Goal: Task Accomplishment & Management: Complete application form

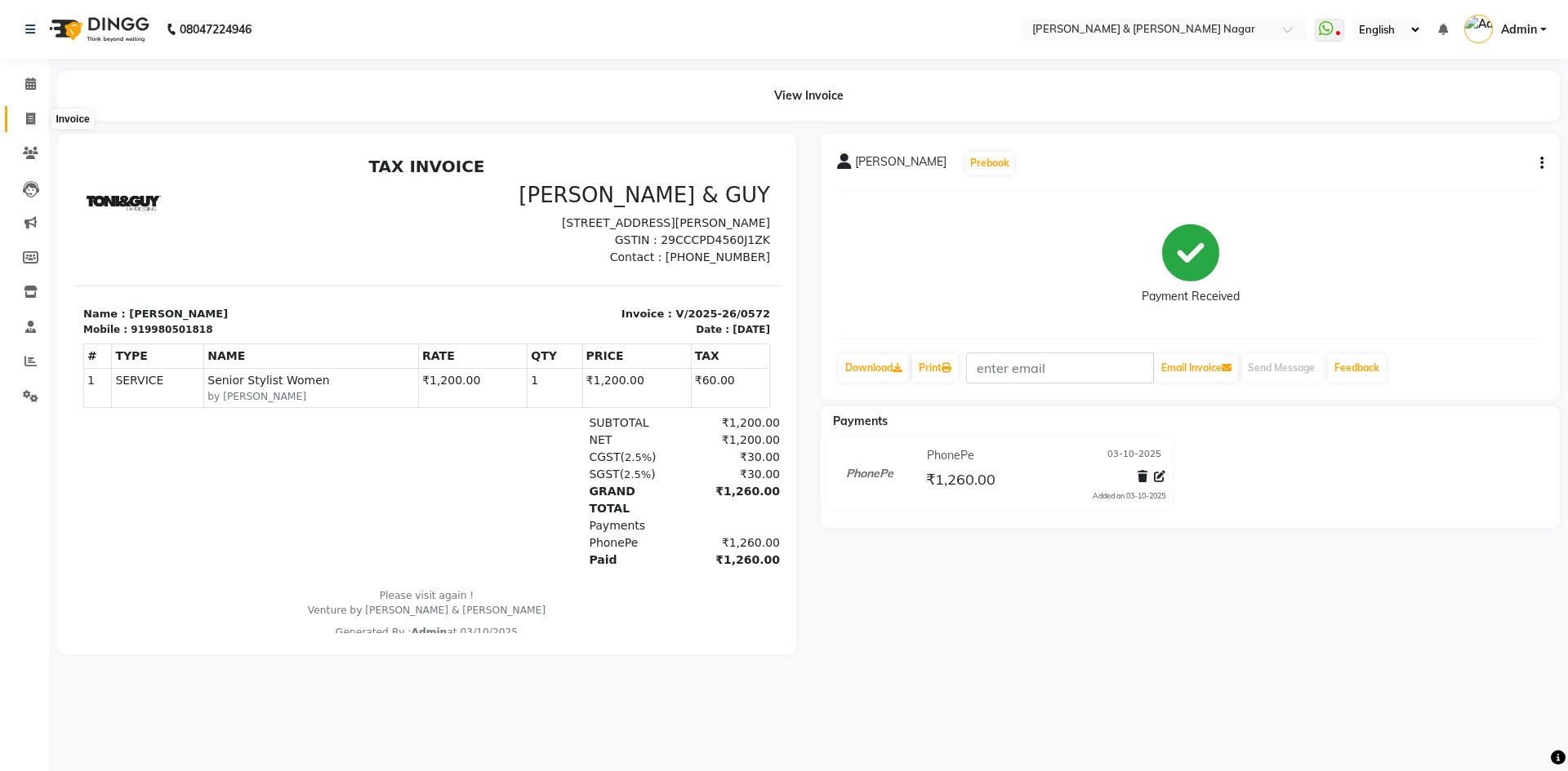
click at [32, 122] on icon at bounding box center [31, 119] width 9 height 13
select select "789"
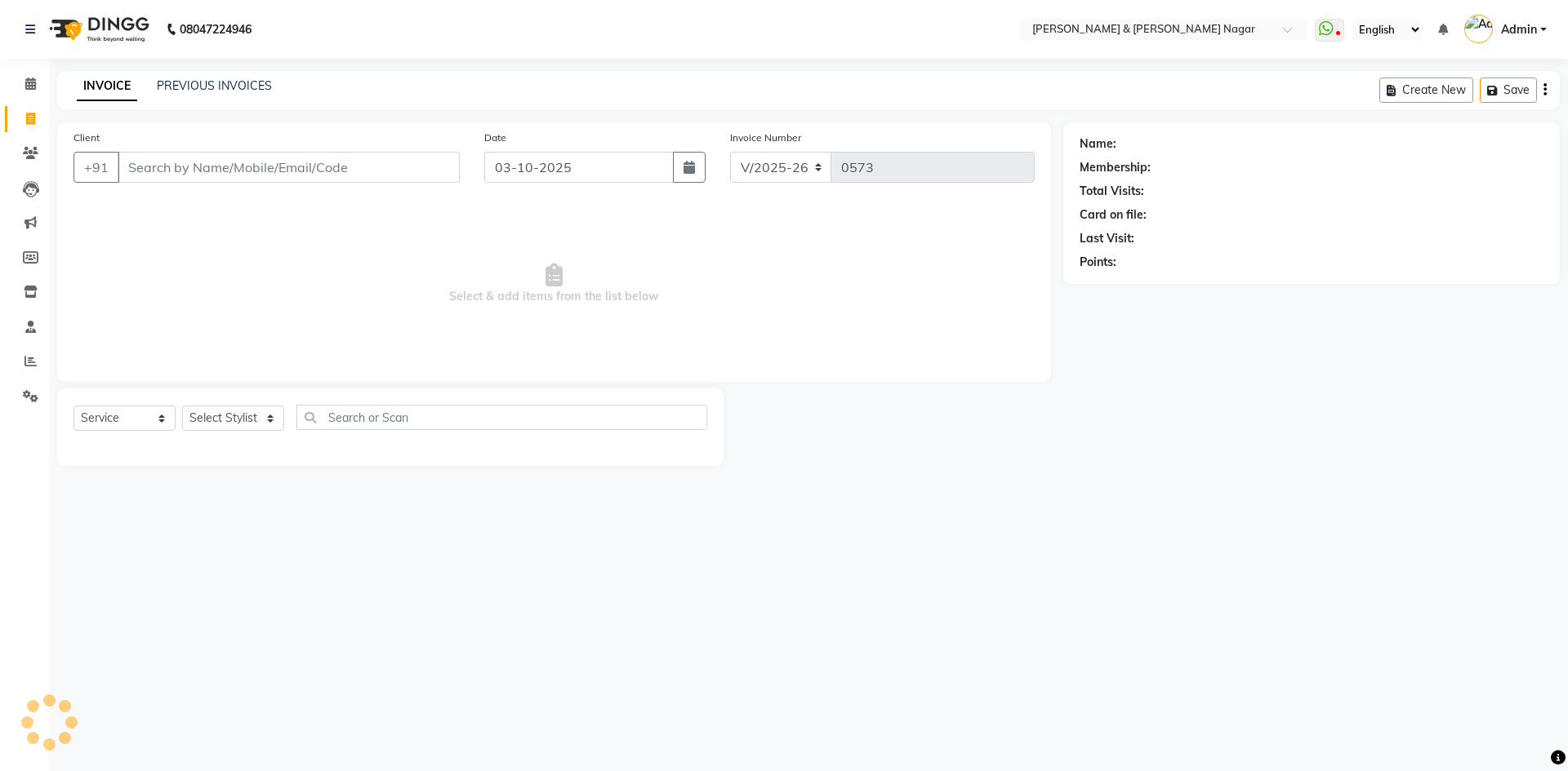
select select "product"
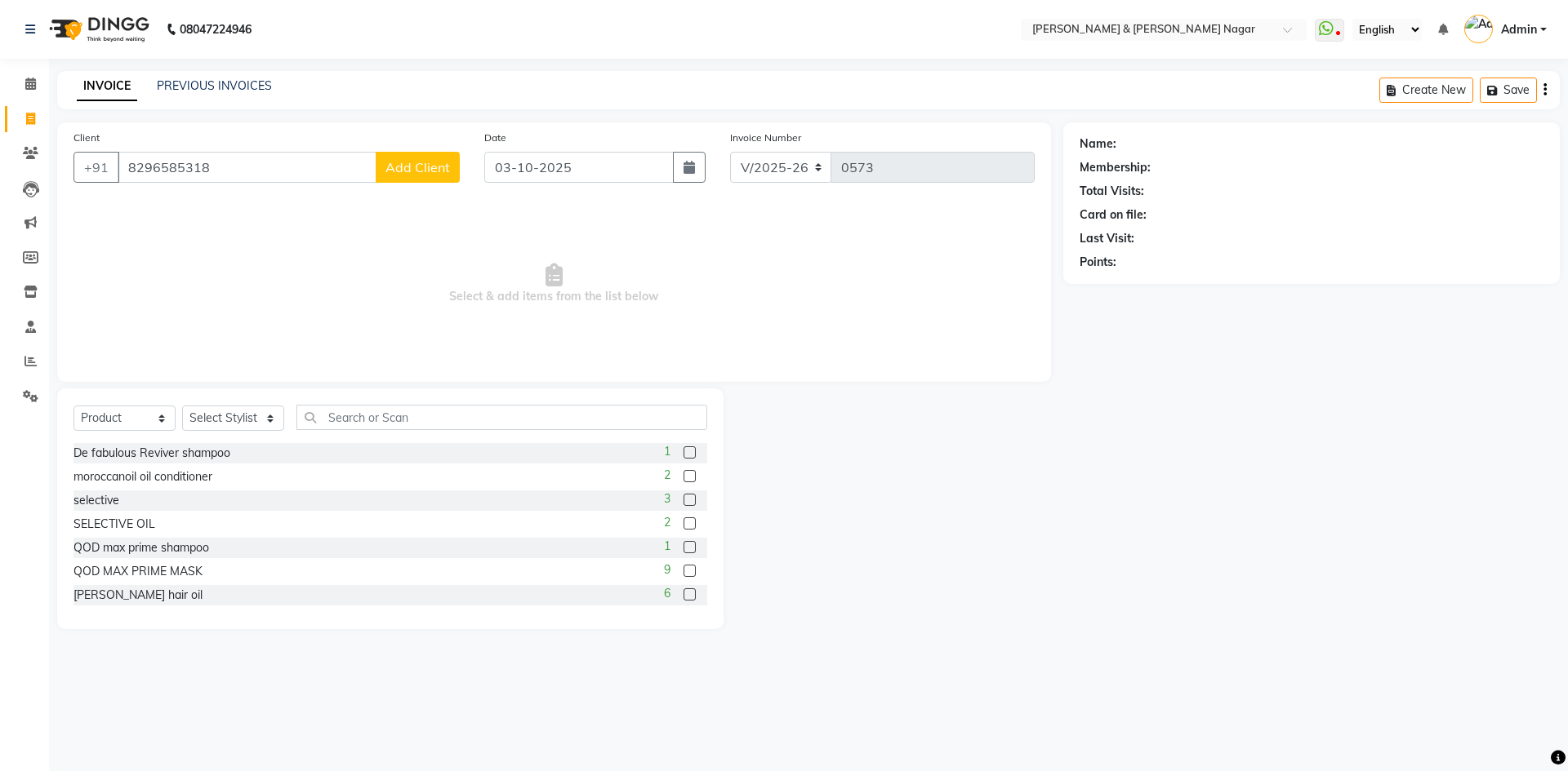
type input "8296585318"
click at [425, 174] on span "Add Client" at bounding box center [418, 168] width 65 height 16
select select "17"
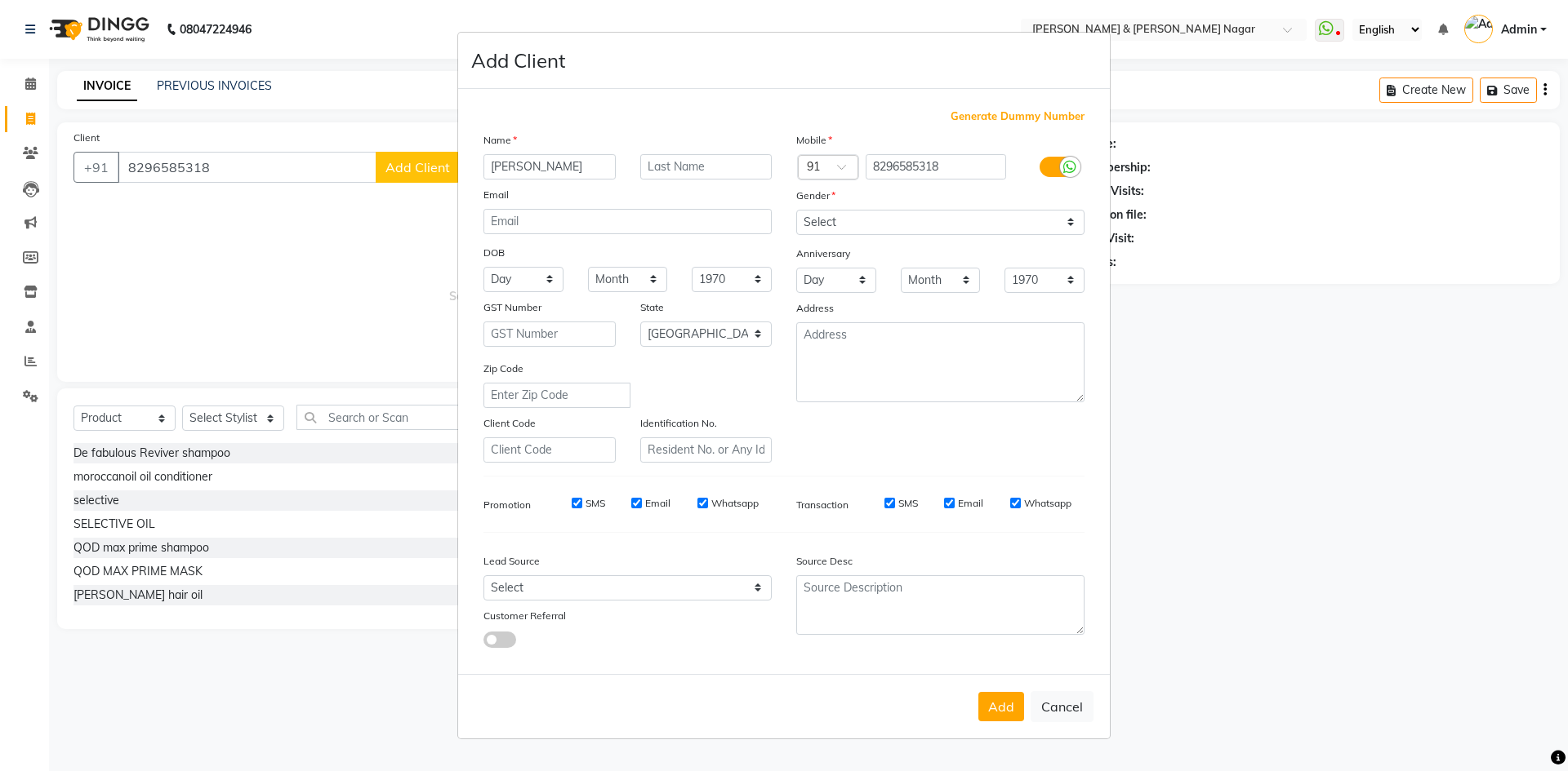
type input "[PERSON_NAME]"
click at [1070, 222] on select "Select [DEMOGRAPHIC_DATA] [DEMOGRAPHIC_DATA] Other Prefer Not To Say" at bounding box center [941, 222] width 288 height 25
select select "[DEMOGRAPHIC_DATA]"
click at [797, 210] on select "Select [DEMOGRAPHIC_DATA] [DEMOGRAPHIC_DATA] Other Prefer Not To Say" at bounding box center [941, 222] width 288 height 25
click at [1007, 706] on button "Add" at bounding box center [1001, 707] width 46 height 30
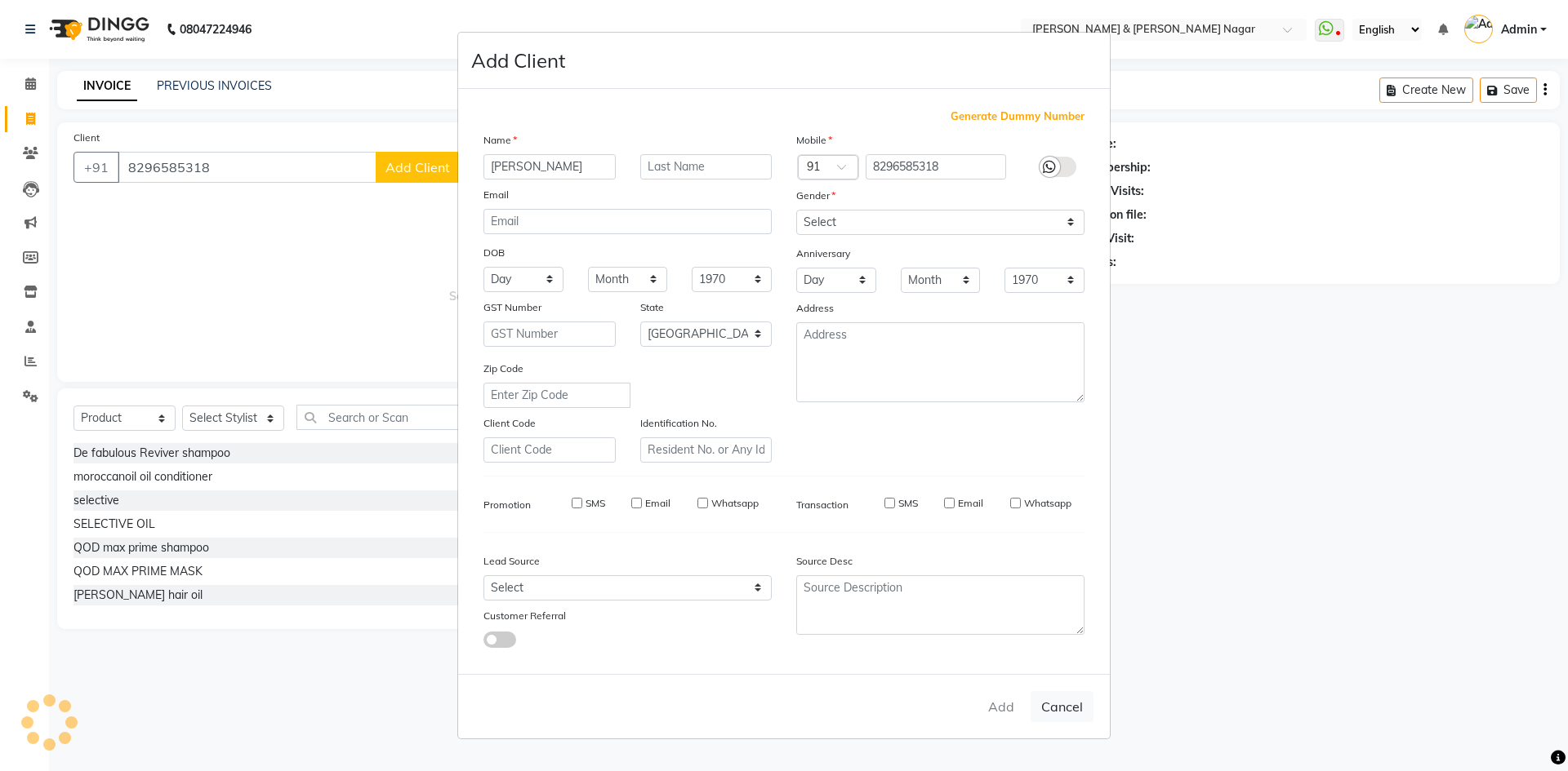
select select
select select "null"
select select
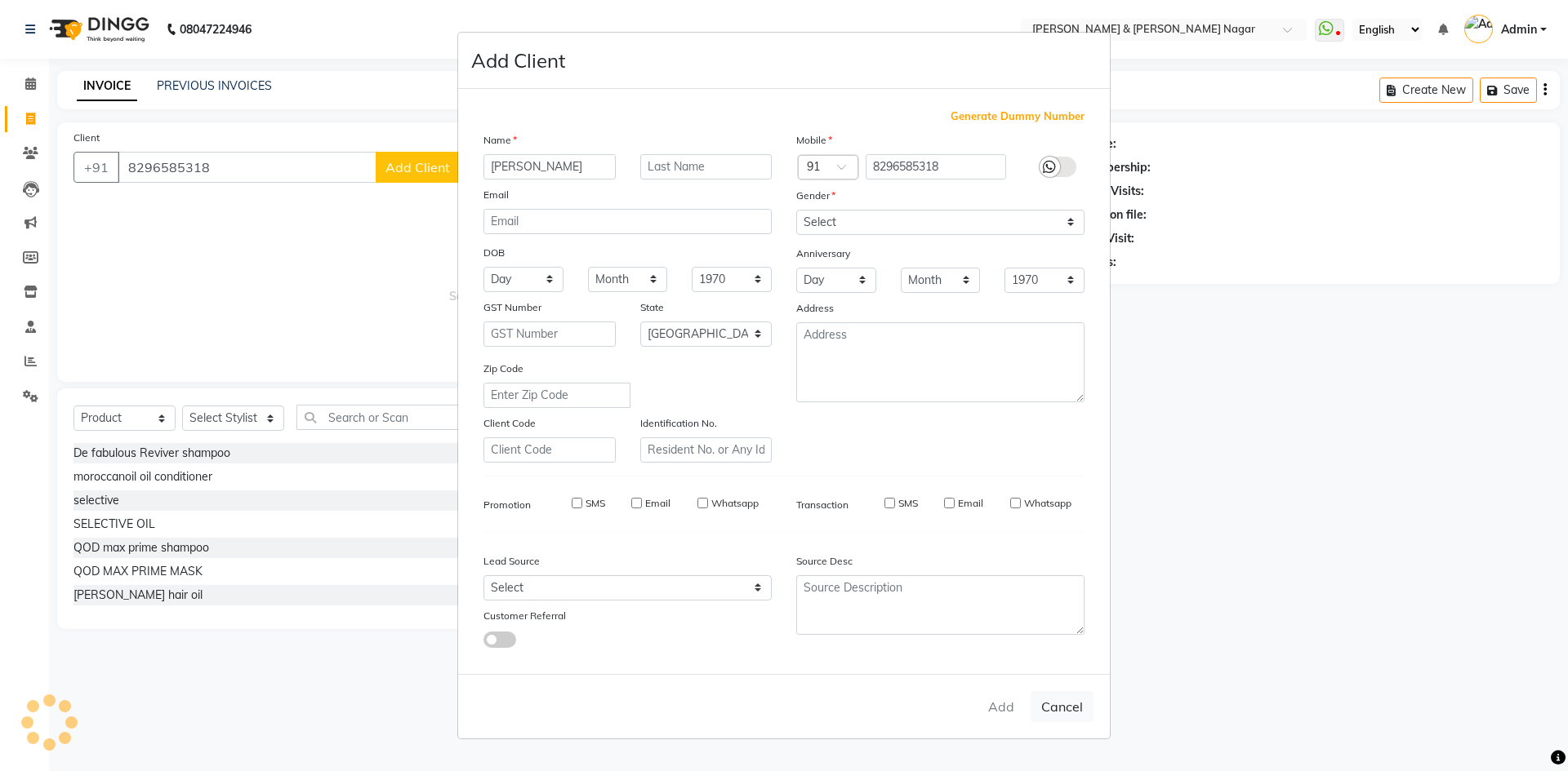
select select
checkbox input "false"
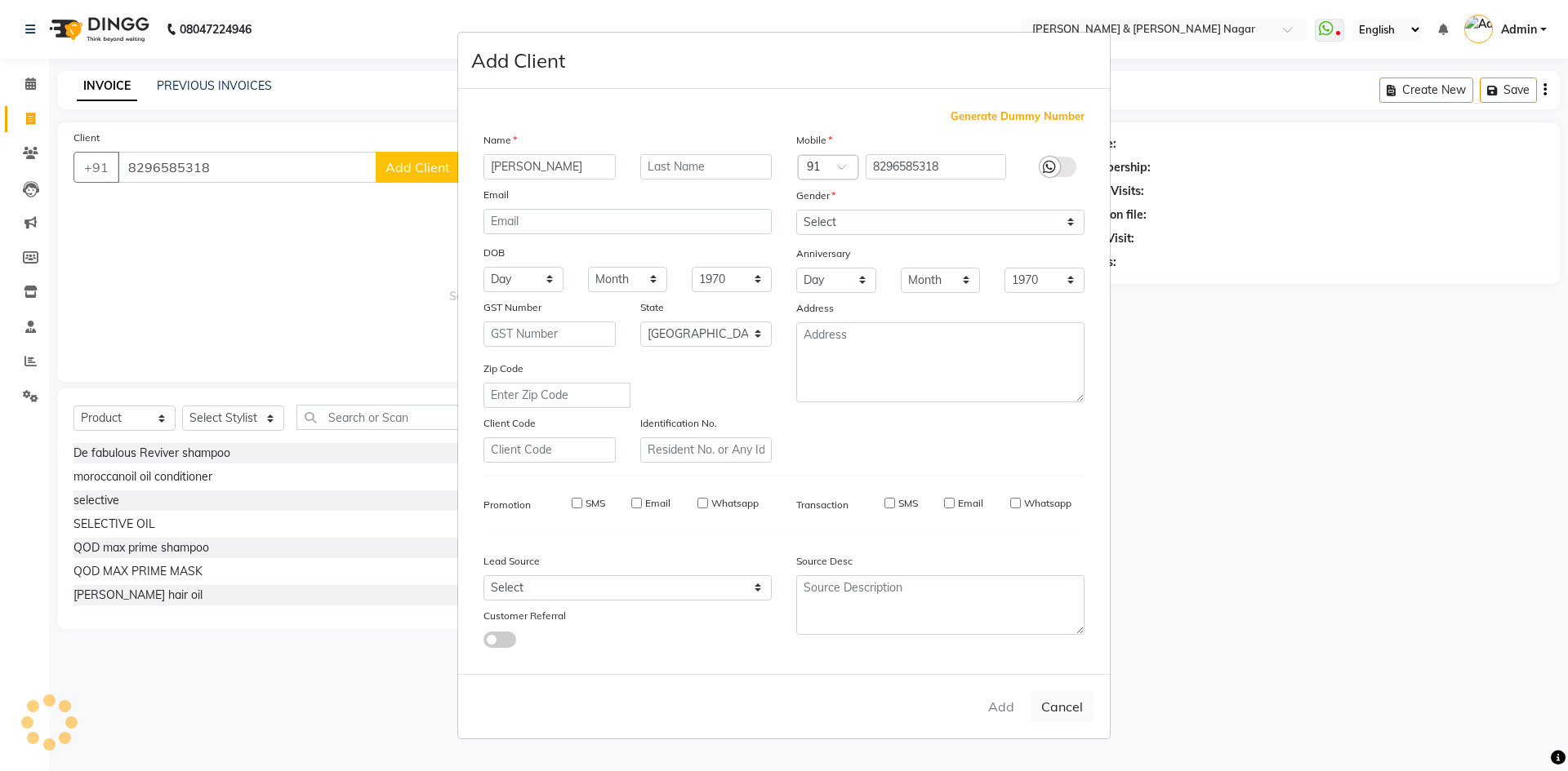
checkbox input "false"
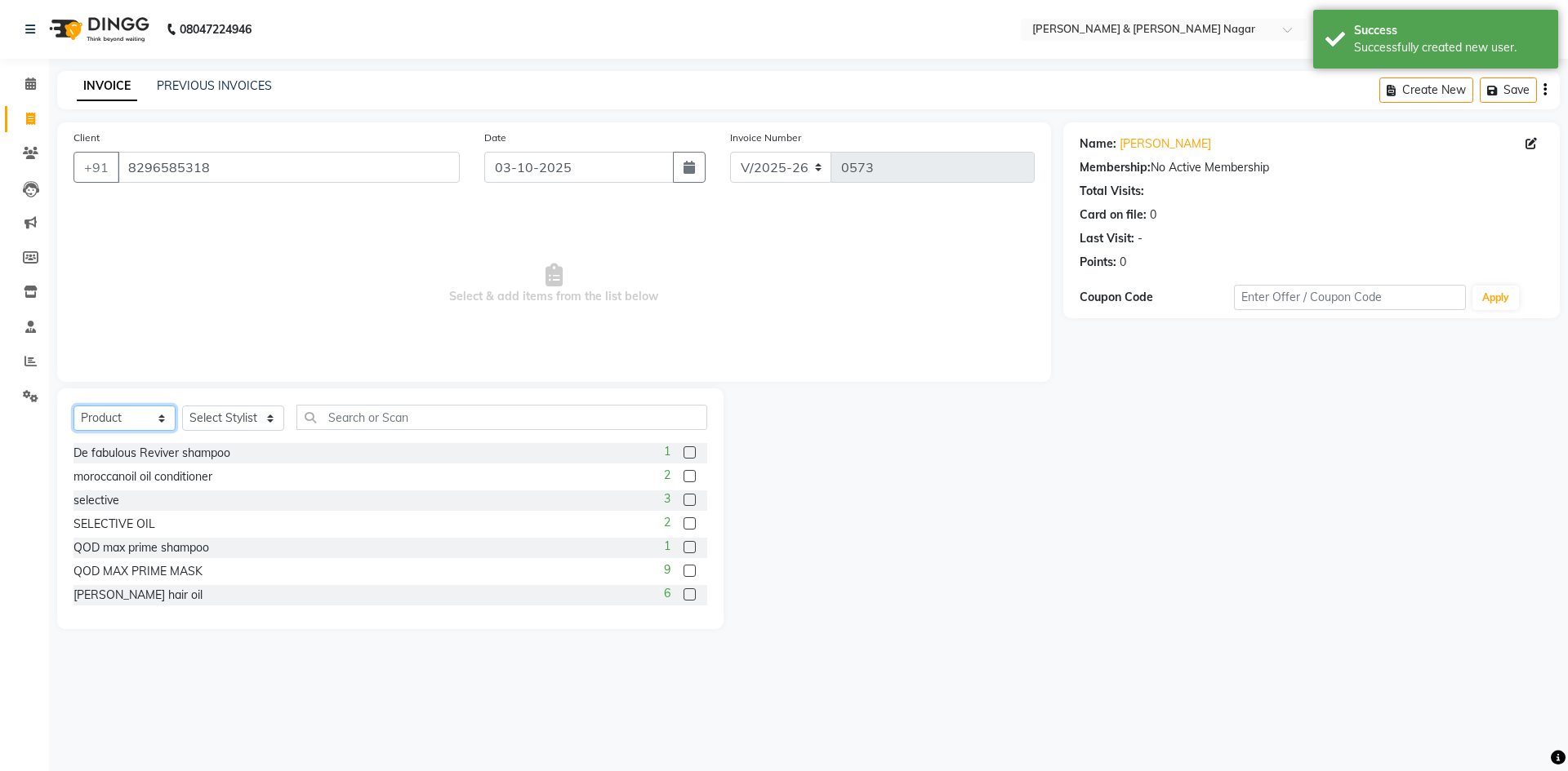
click at [162, 422] on select "Select Service Product Membership Package Voucher Prepaid Gift Card" at bounding box center [124, 418] width 102 height 25
select select "service"
click at [74, 405] on select "Select Service Product Membership Package Voucher Prepaid Gift Card" at bounding box center [124, 418] width 102 height 25
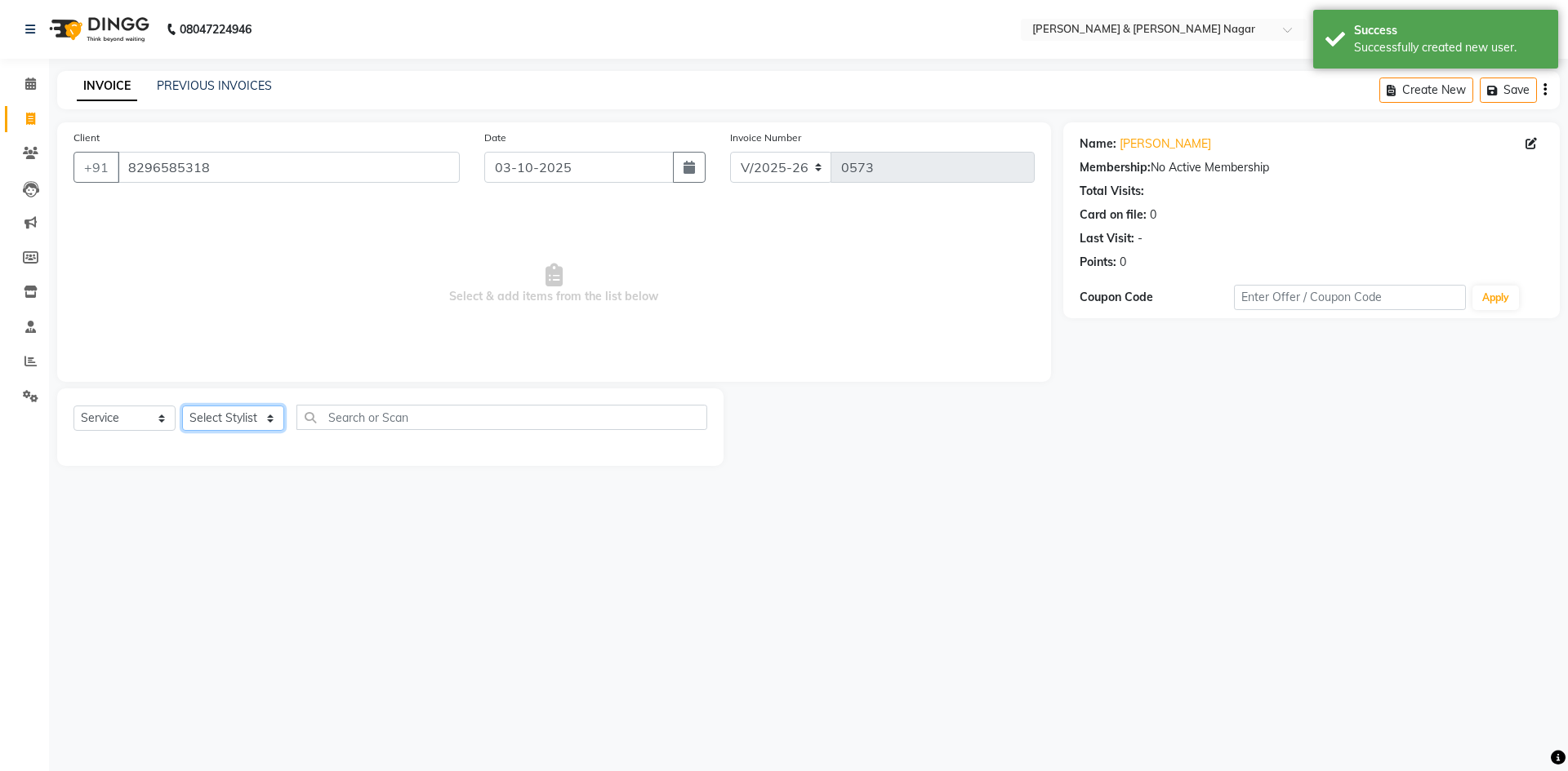
click at [274, 422] on select "Select Stylist ANIKASH [PERSON_NAME] Manager [PERSON_NAME] [PERSON_NAME]" at bounding box center [232, 418] width 102 height 25
select select "61217"
click at [182, 405] on select "Select Stylist ANIKASH [PERSON_NAME] Manager [PERSON_NAME] [PERSON_NAME]" at bounding box center [232, 418] width 102 height 25
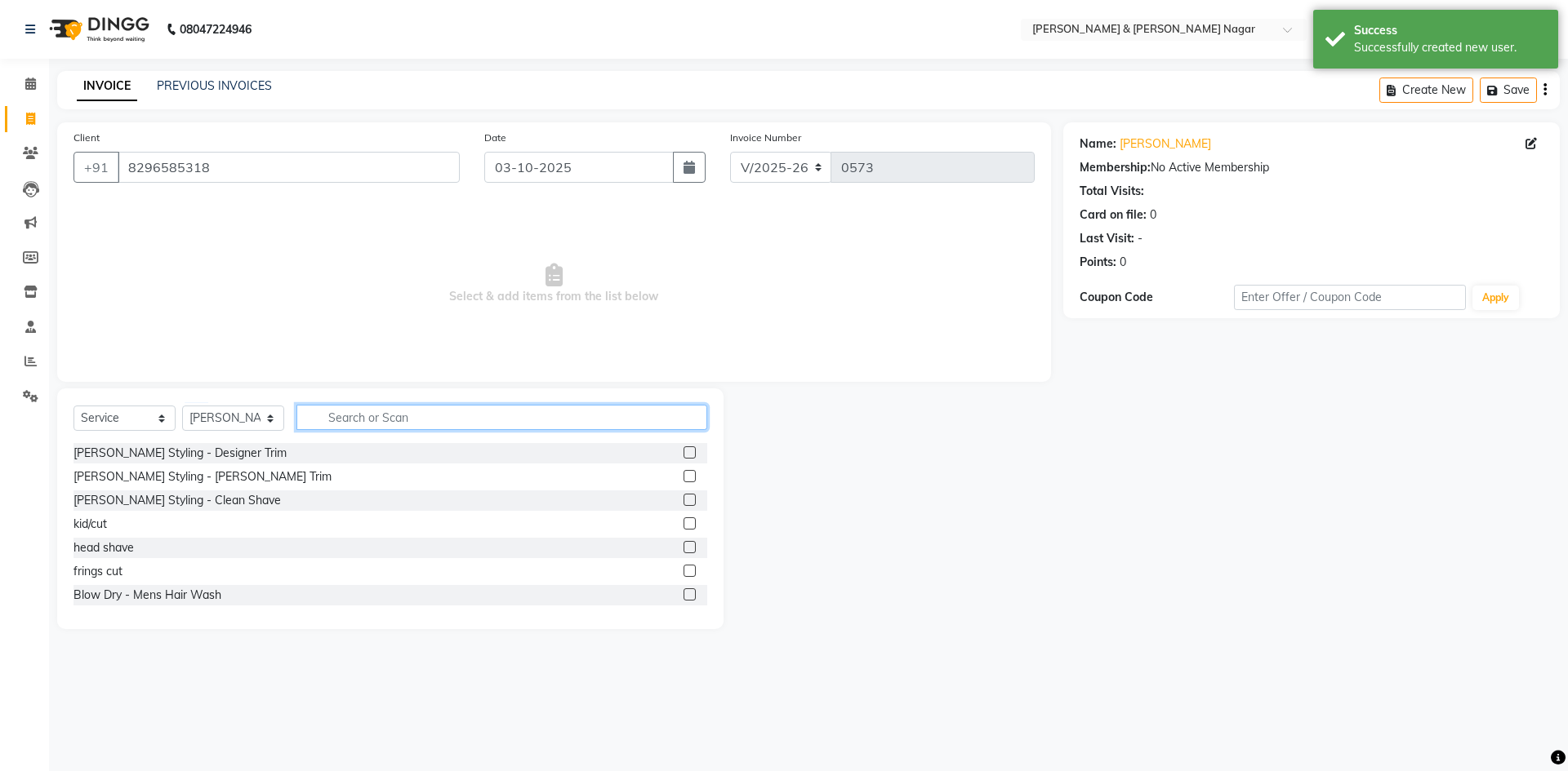
click at [433, 422] on input "text" at bounding box center [502, 418] width 411 height 25
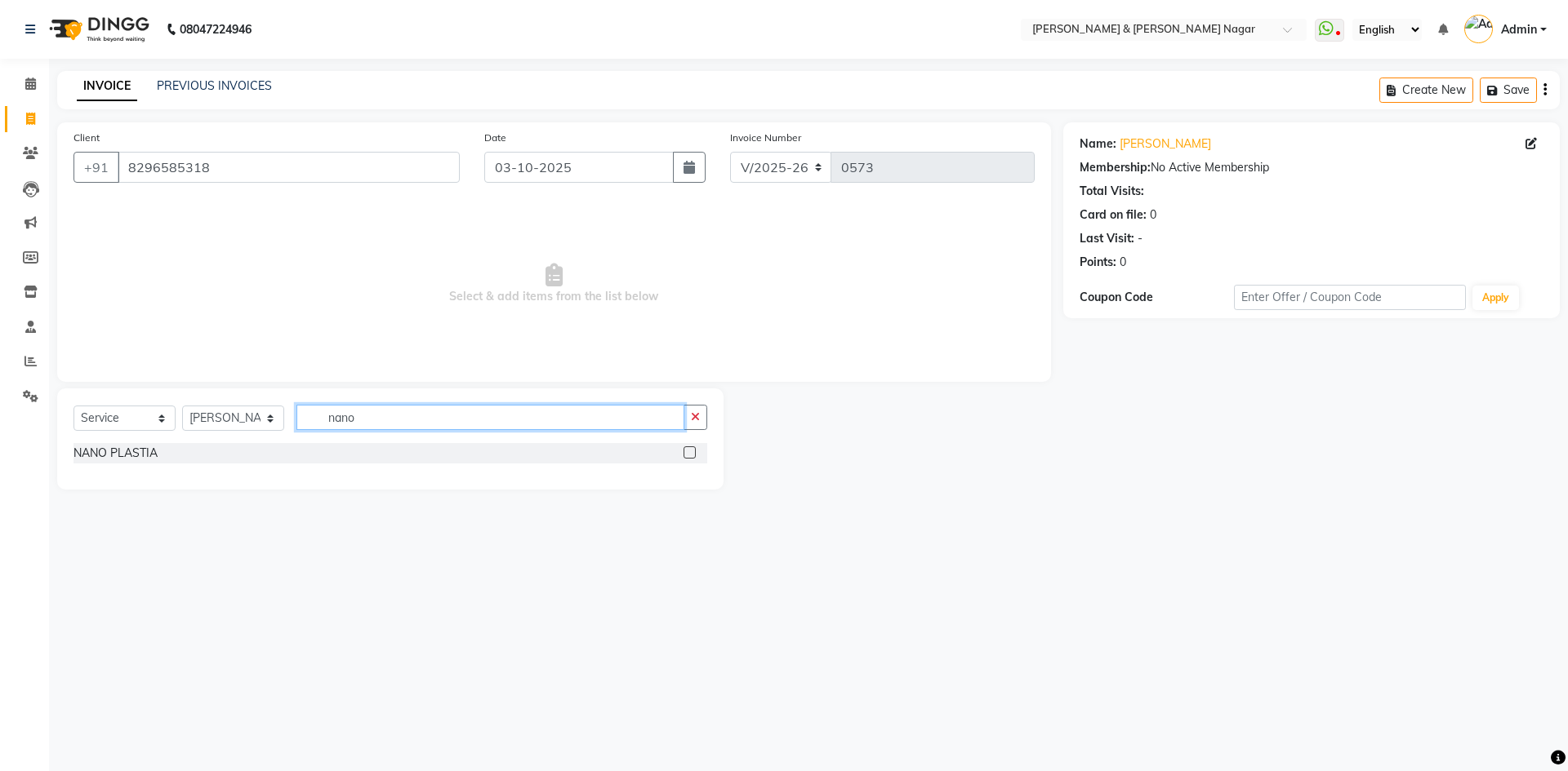
type input "nano"
click at [688, 456] on label at bounding box center [690, 453] width 13 height 13
click at [688, 456] on input "checkbox" at bounding box center [689, 454] width 11 height 11
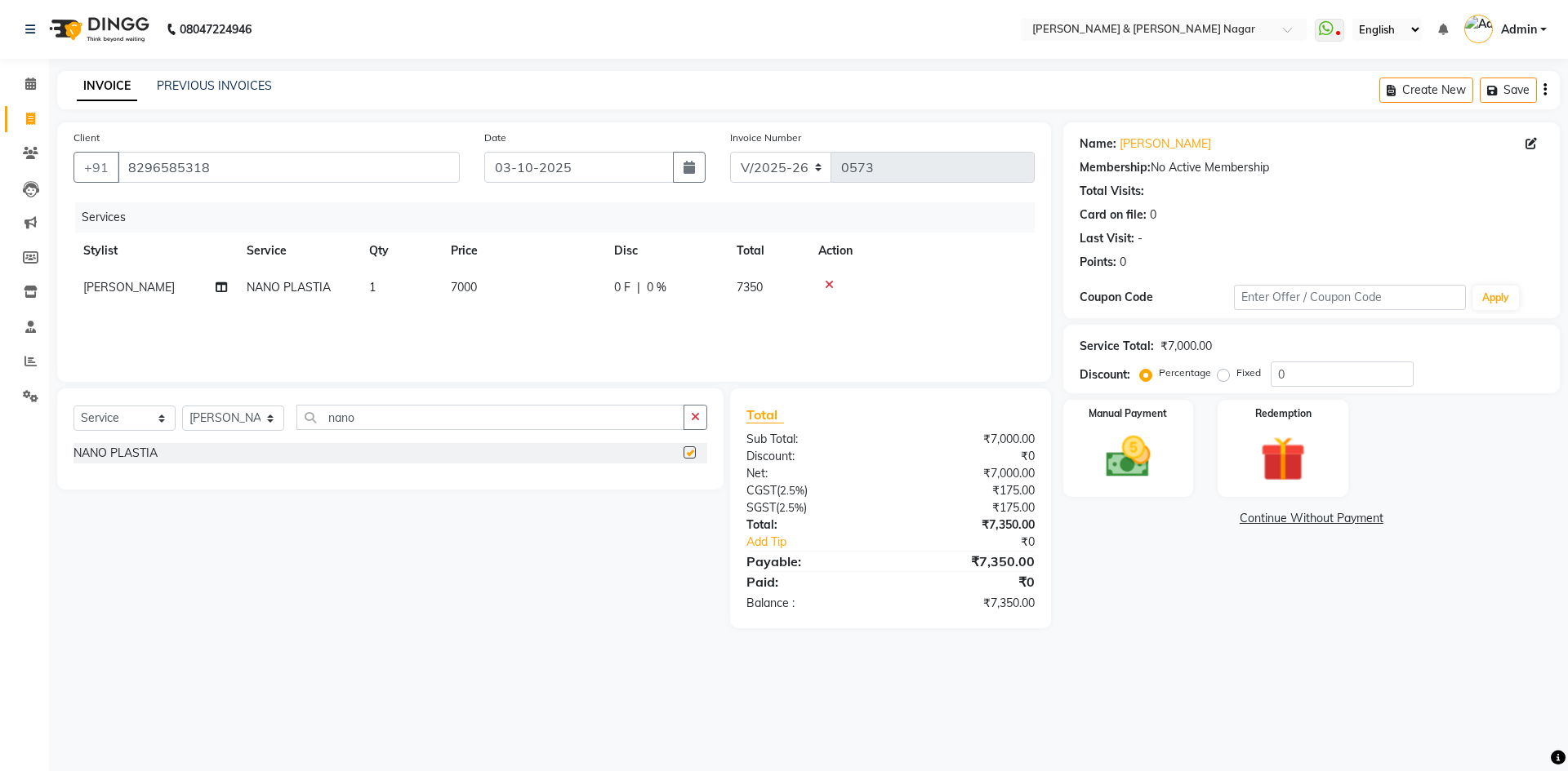
checkbox input "false"
click at [464, 286] on span "7000" at bounding box center [463, 287] width 26 height 14
select select "61217"
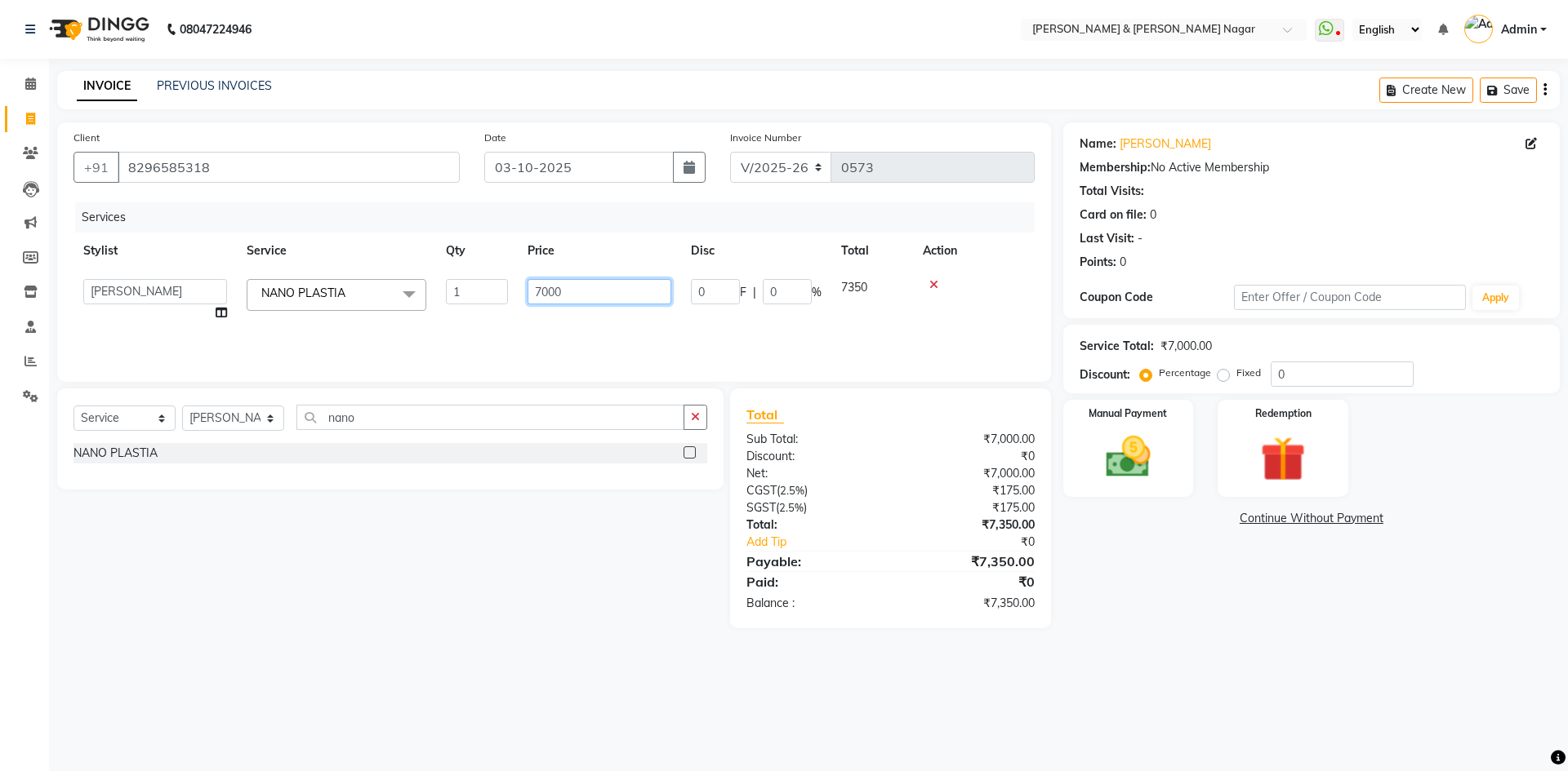
click at [547, 289] on input "7000" at bounding box center [599, 292] width 144 height 25
type input "8000"
click at [588, 326] on div "Services Stylist Service Qty Price Disc Total Action ANIKASH [PERSON_NAME] Dev …" at bounding box center [554, 284] width 962 height 163
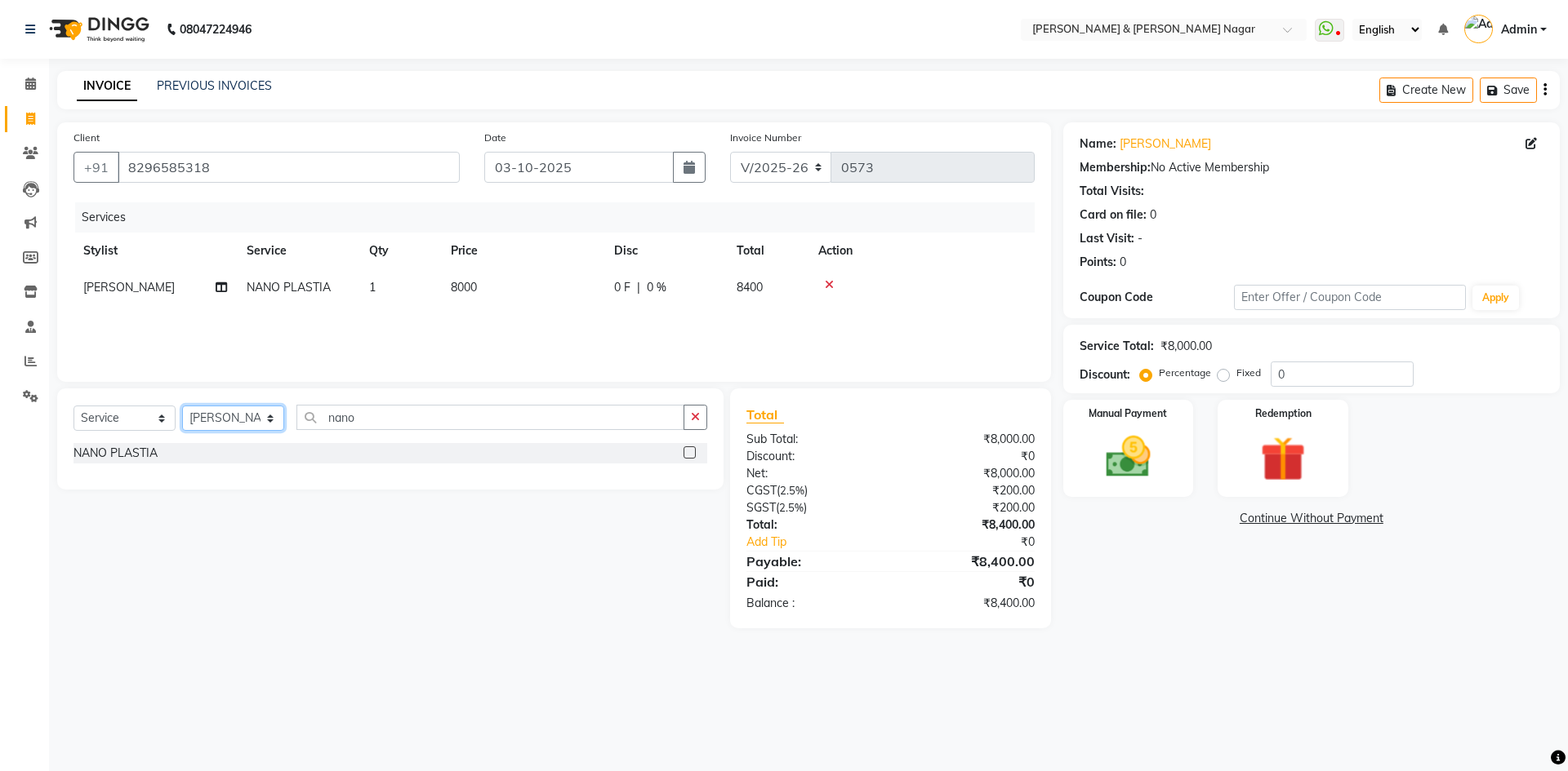
click at [271, 422] on select "Select Stylist ANIKASH [PERSON_NAME] Manager [PERSON_NAME] [PERSON_NAME]" at bounding box center [232, 418] width 102 height 25
click at [361, 493] on div "Select Service Product Membership Package Voucher Prepaid Gift Card Select Styl…" at bounding box center [384, 508] width 679 height 240
click at [396, 426] on input "nano" at bounding box center [490, 418] width 388 height 25
type input "n"
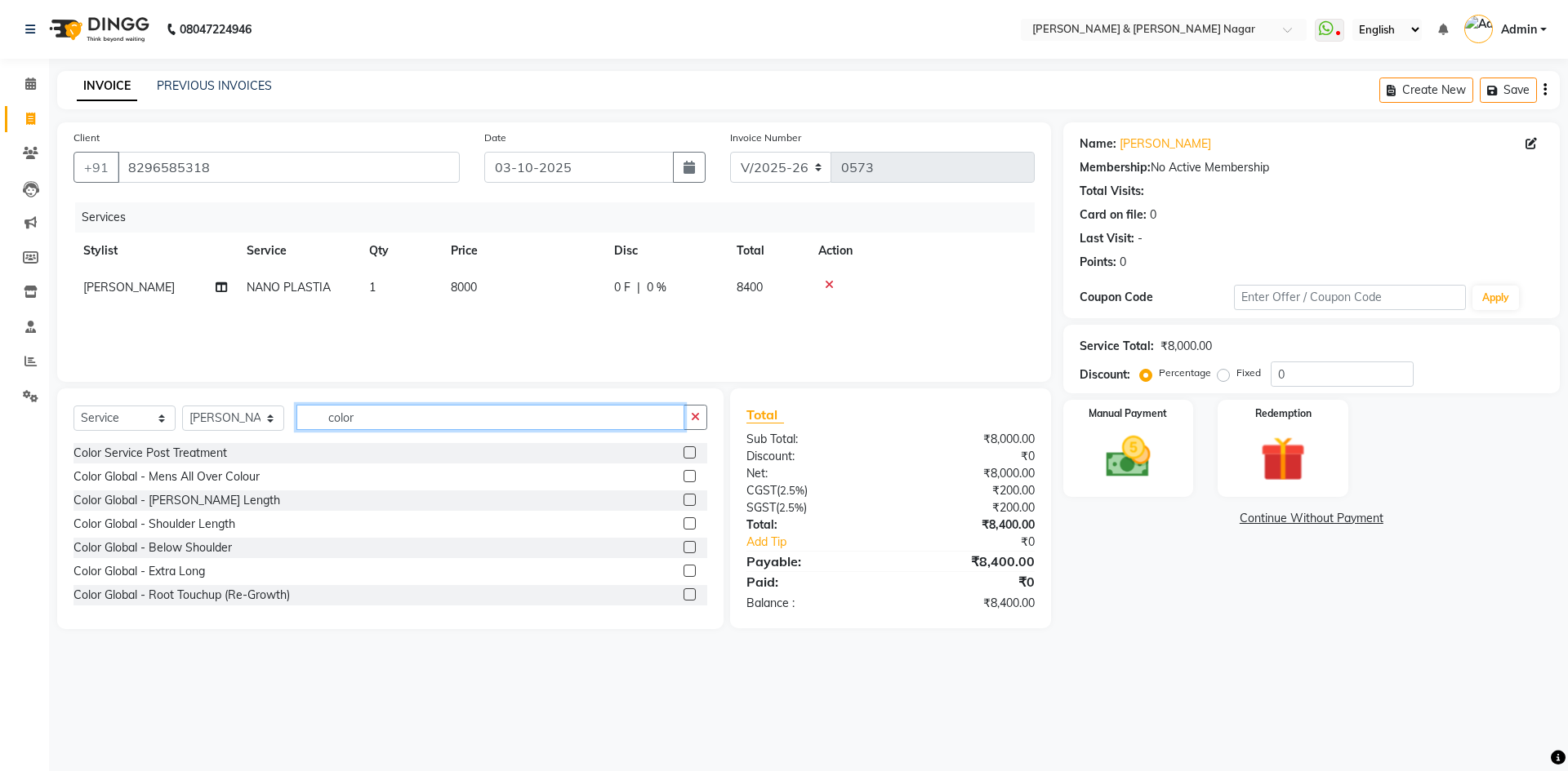
type input "color"
click at [684, 595] on label at bounding box center [690, 594] width 13 height 13
click at [684, 595] on input "checkbox" at bounding box center [689, 595] width 11 height 11
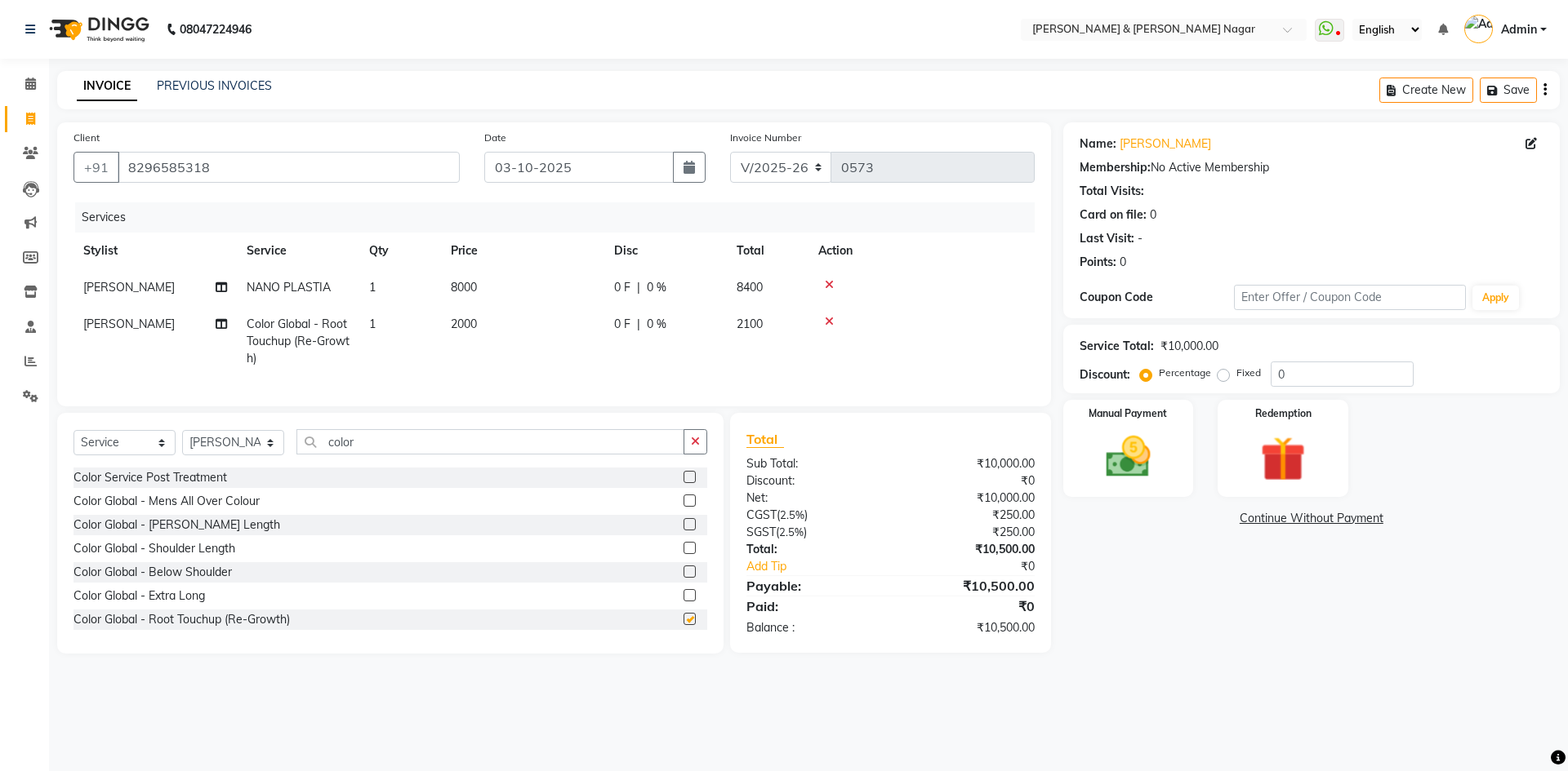
checkbox input "false"
click at [410, 450] on input "color" at bounding box center [490, 442] width 388 height 25
click at [272, 456] on select "Select Stylist ANIKASH [PERSON_NAME] Manager [PERSON_NAME] [PERSON_NAME]" at bounding box center [232, 443] width 102 height 25
select select "55200"
click at [182, 442] on select "Select Stylist ANIKASH [PERSON_NAME] Manager [PERSON_NAME] [PERSON_NAME]" at bounding box center [232, 443] width 102 height 25
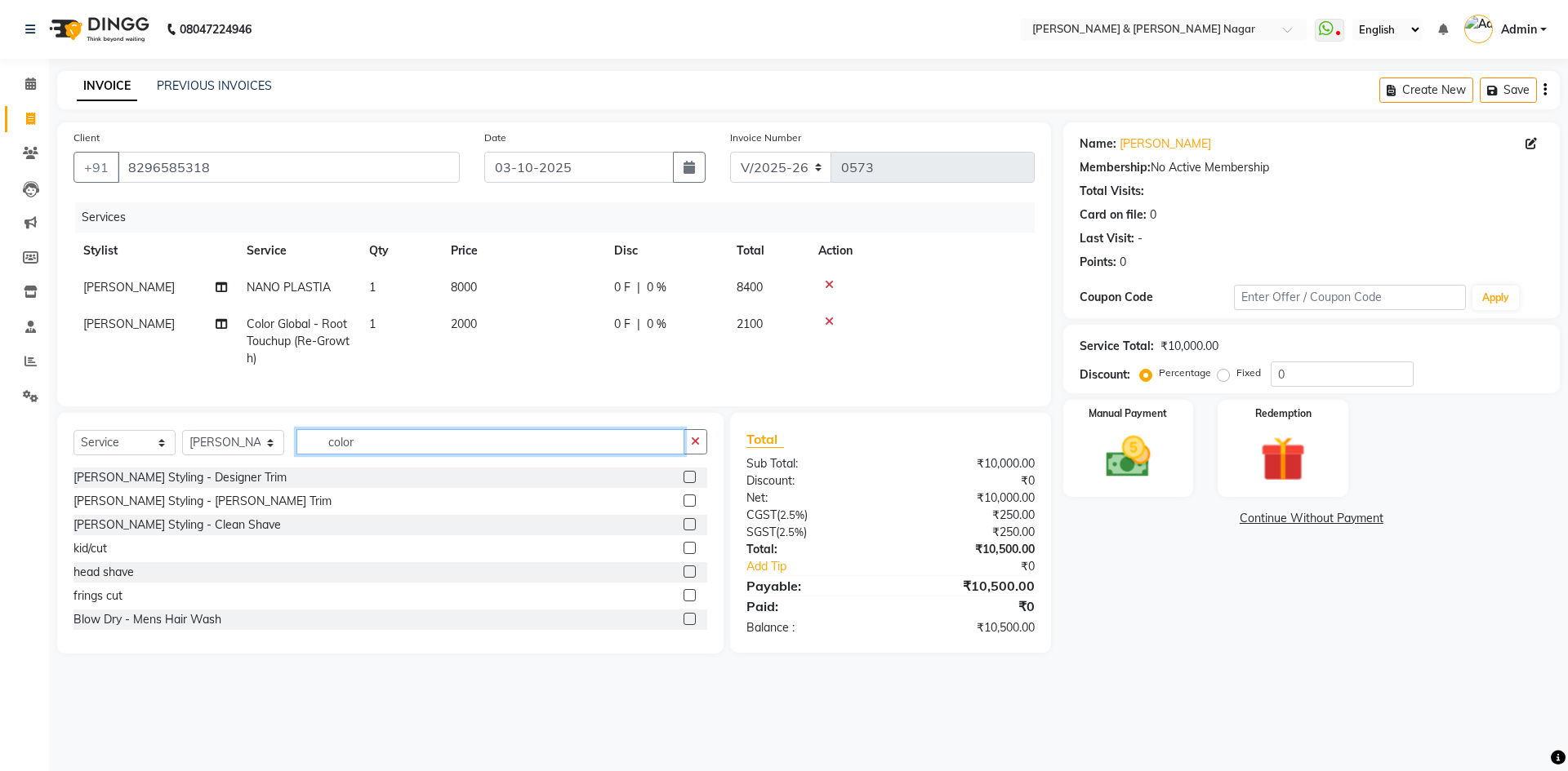
click at [385, 455] on input "color" at bounding box center [490, 442] width 388 height 25
type input "c"
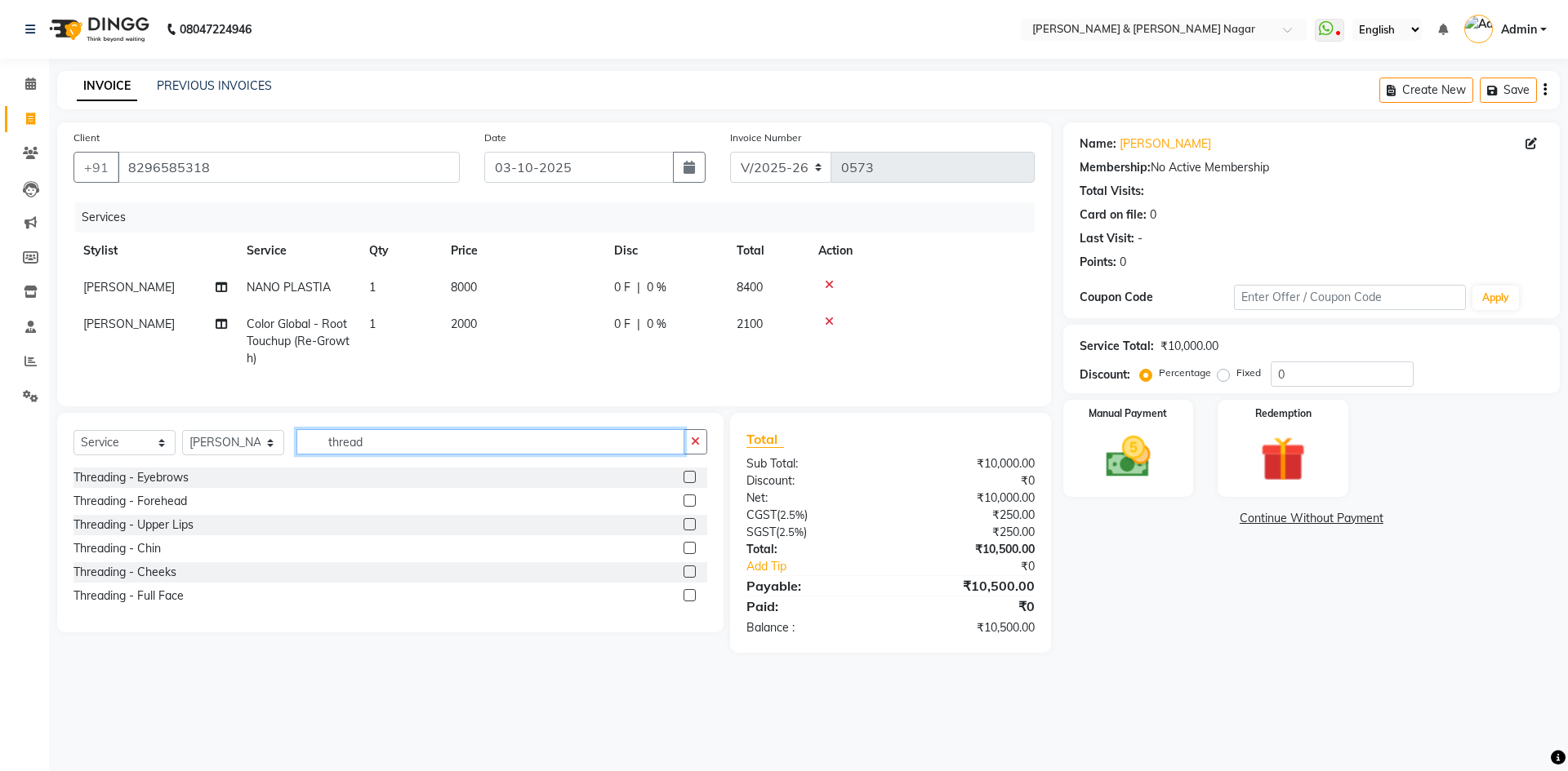
type input "thread"
click at [687, 484] on label at bounding box center [690, 477] width 13 height 13
click at [687, 484] on input "checkbox" at bounding box center [689, 478] width 11 height 11
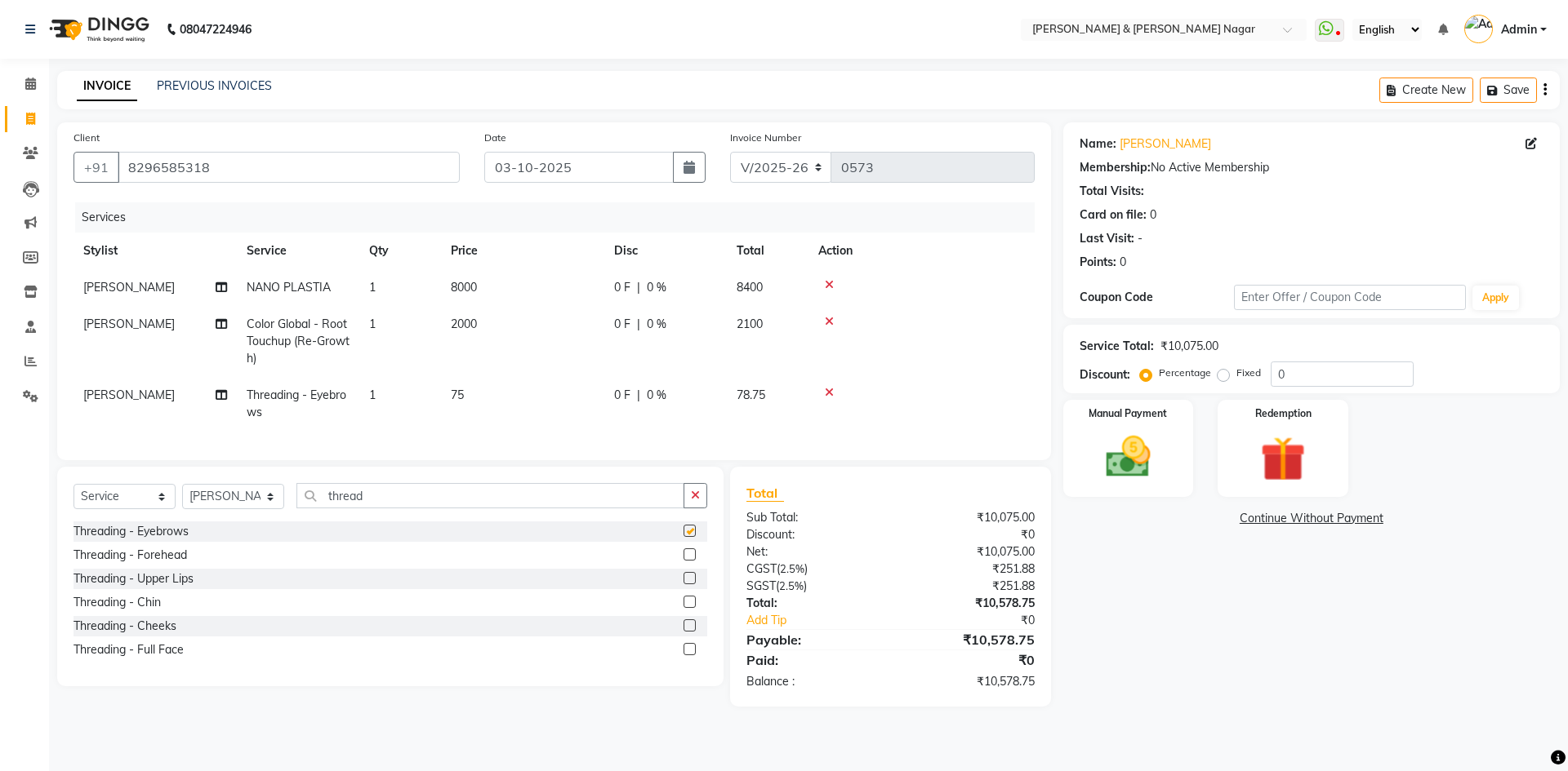
checkbox input "false"
click at [1130, 467] on img at bounding box center [1128, 458] width 76 height 54
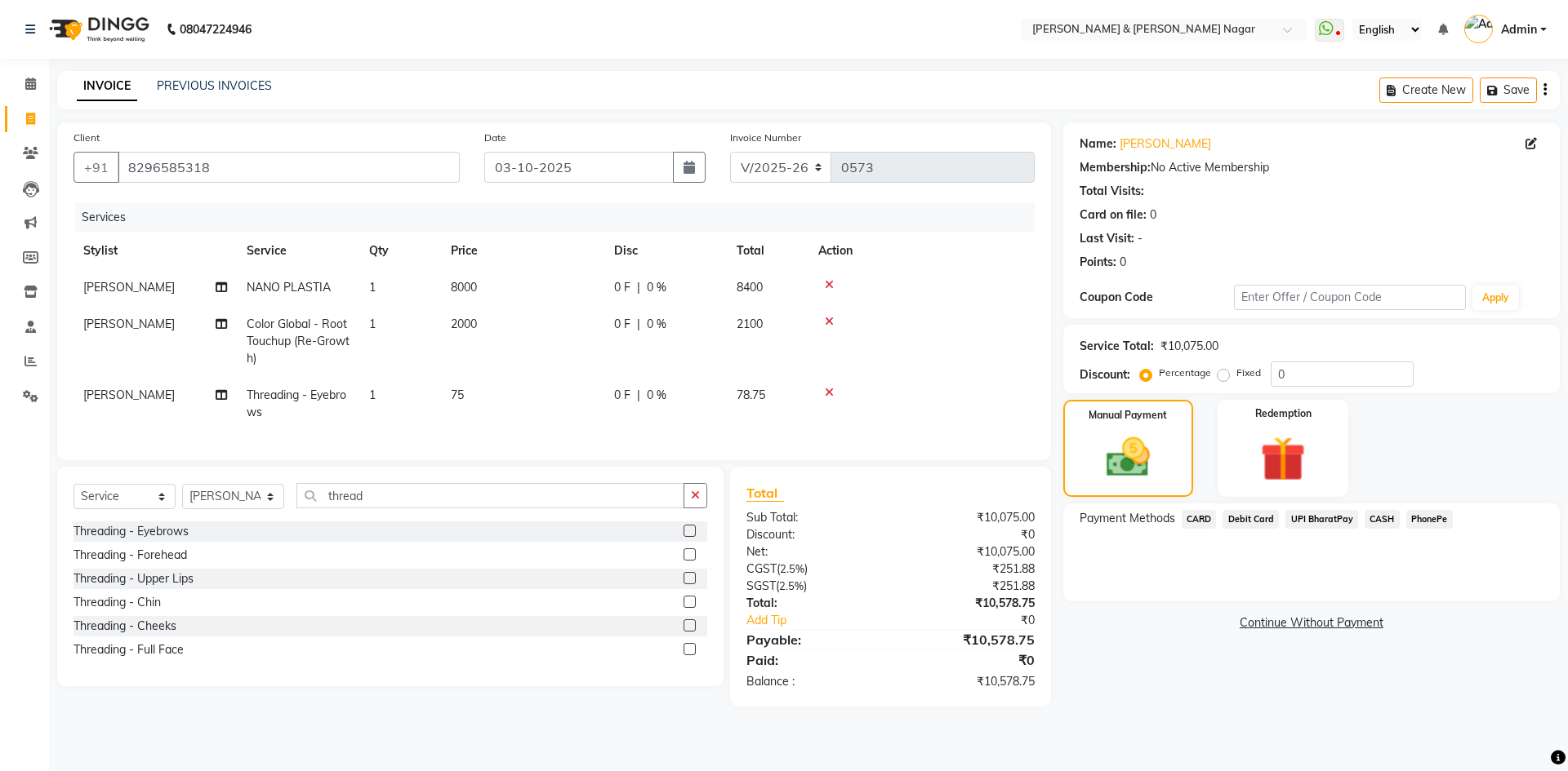
click at [465, 286] on span "8000" at bounding box center [463, 287] width 26 height 14
select select "61217"
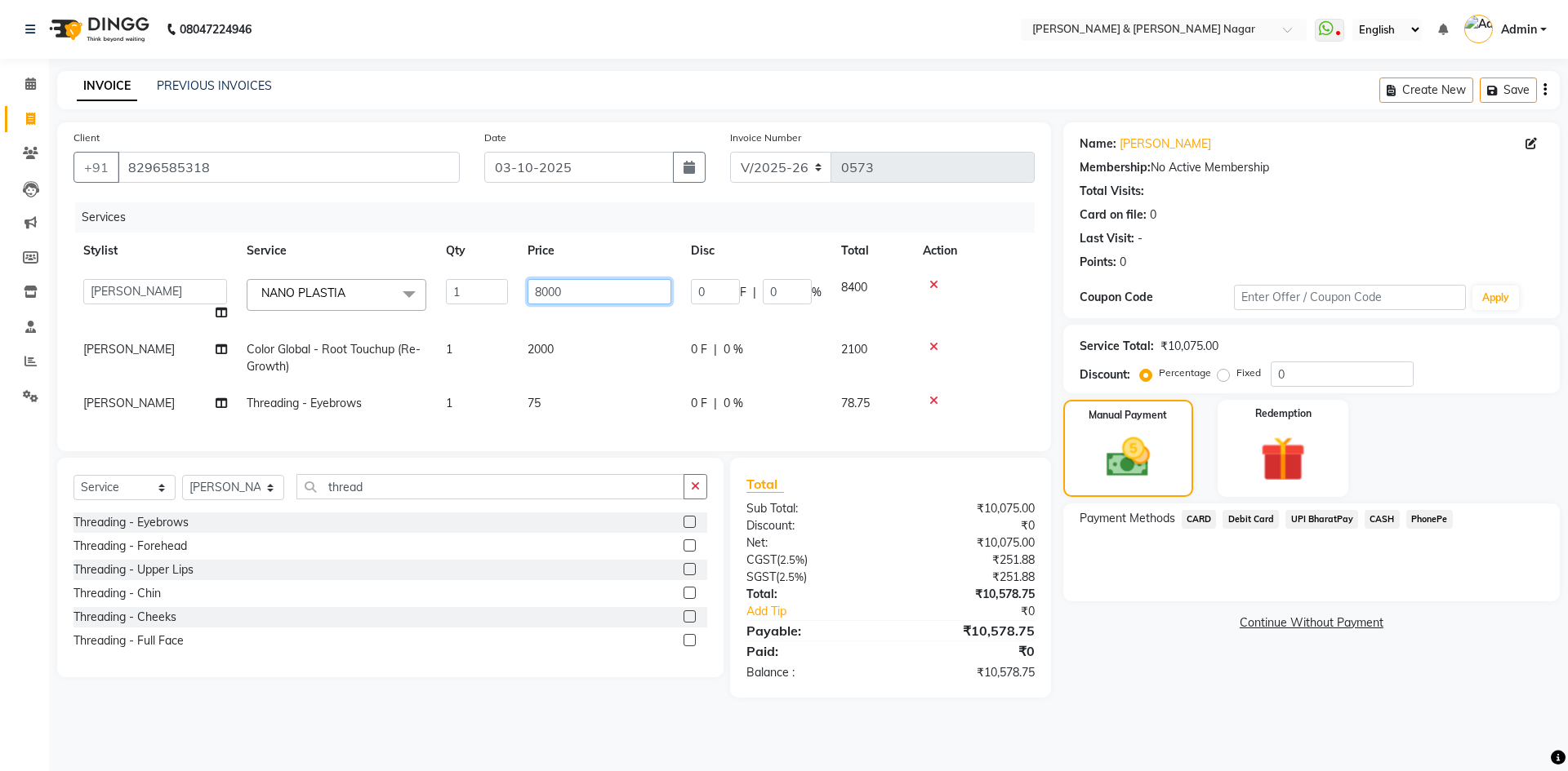
click at [549, 293] on input "8000" at bounding box center [599, 292] width 144 height 25
type input "11000"
click at [1196, 689] on div "Name: [PERSON_NAME] Membership: No Active Membership Total Visits: Card on file…" at bounding box center [1317, 410] width 509 height 576
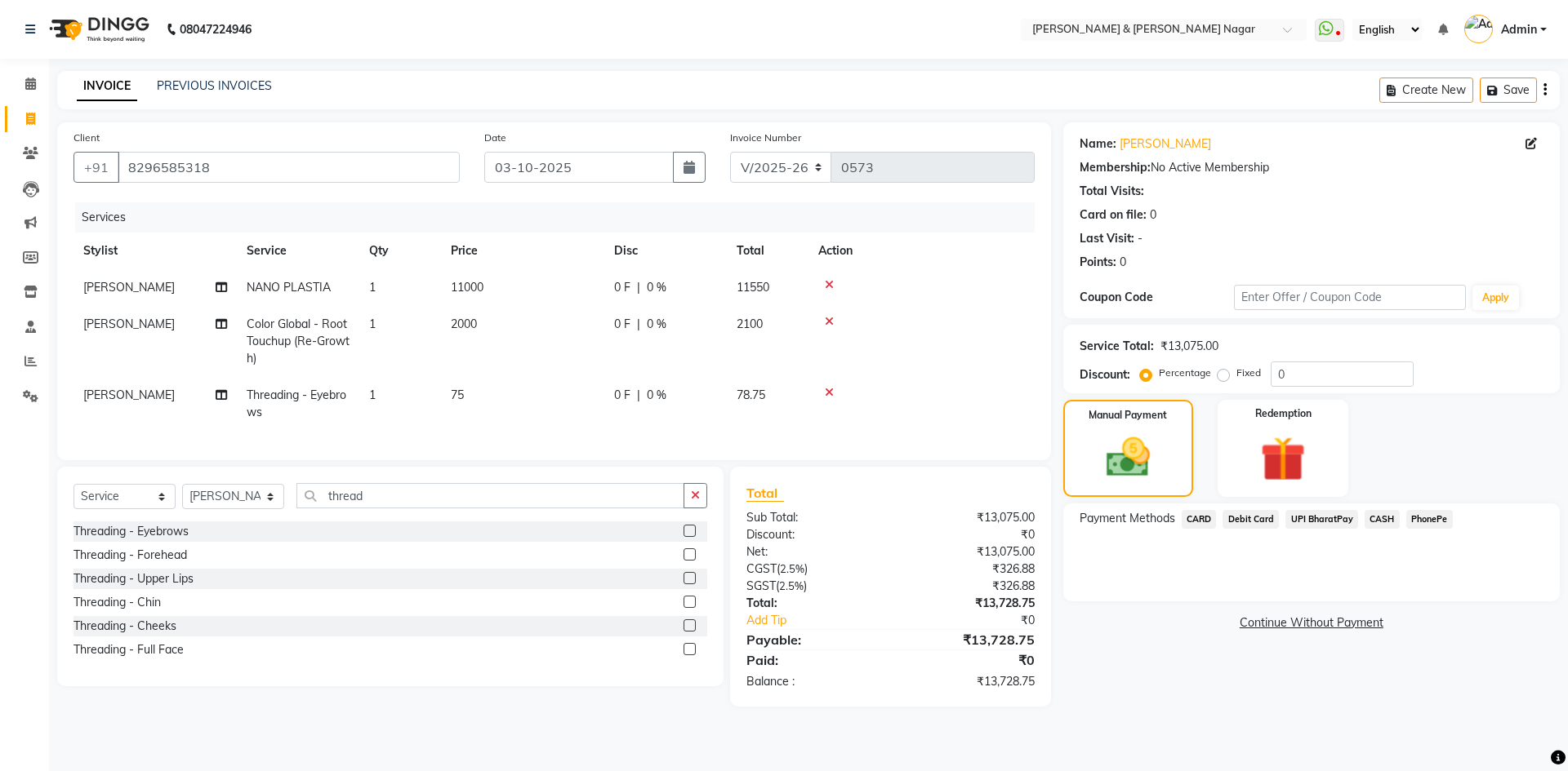
click at [464, 325] on span "2000" at bounding box center [463, 324] width 26 height 14
select select "61217"
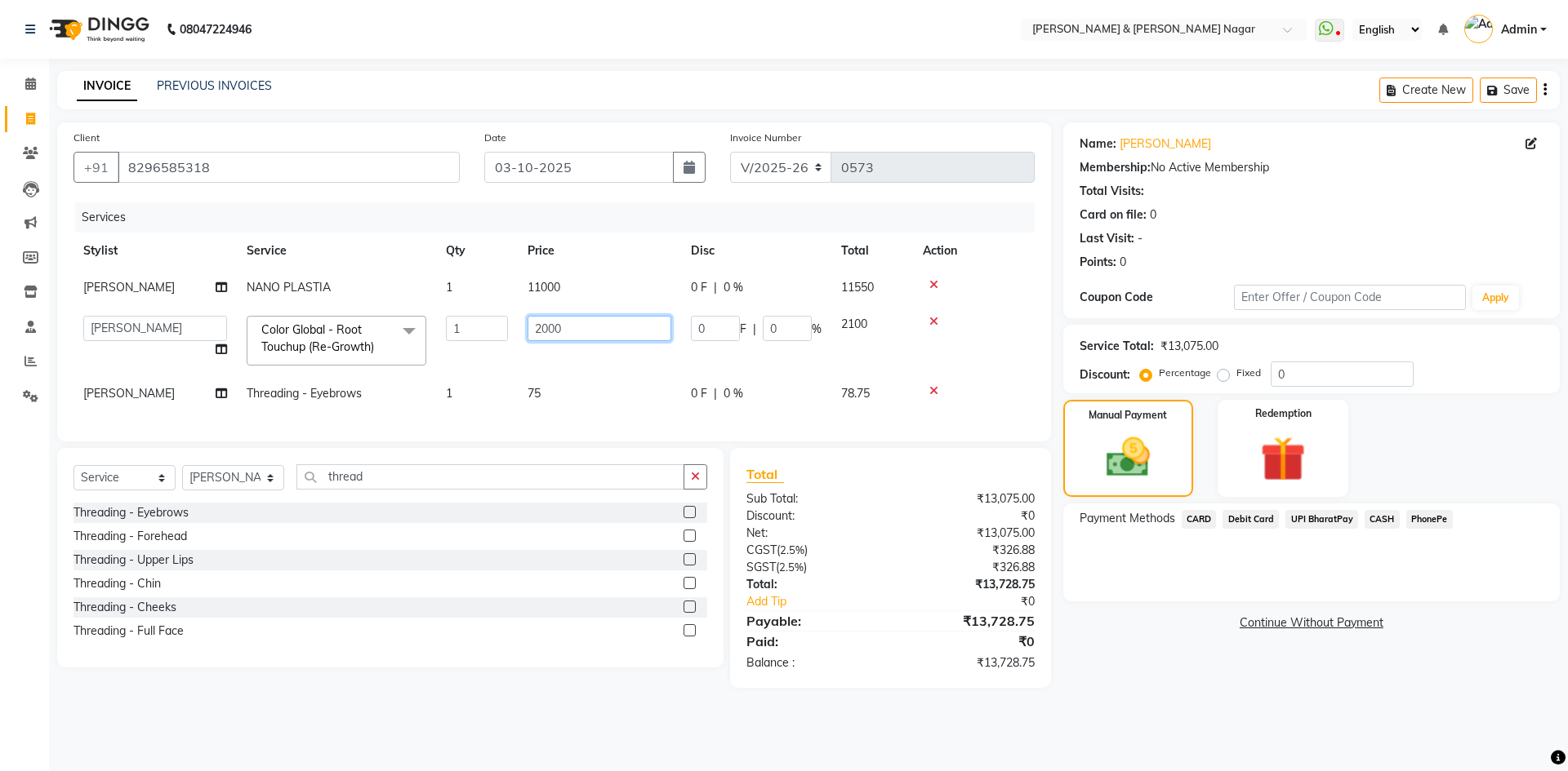
click at [546, 327] on input "2000" at bounding box center [599, 329] width 144 height 25
type input "3000"
click at [1190, 683] on div "Name: [PERSON_NAME] Membership: No Active Membership Total Visits: Card on file…" at bounding box center [1317, 405] width 509 height 566
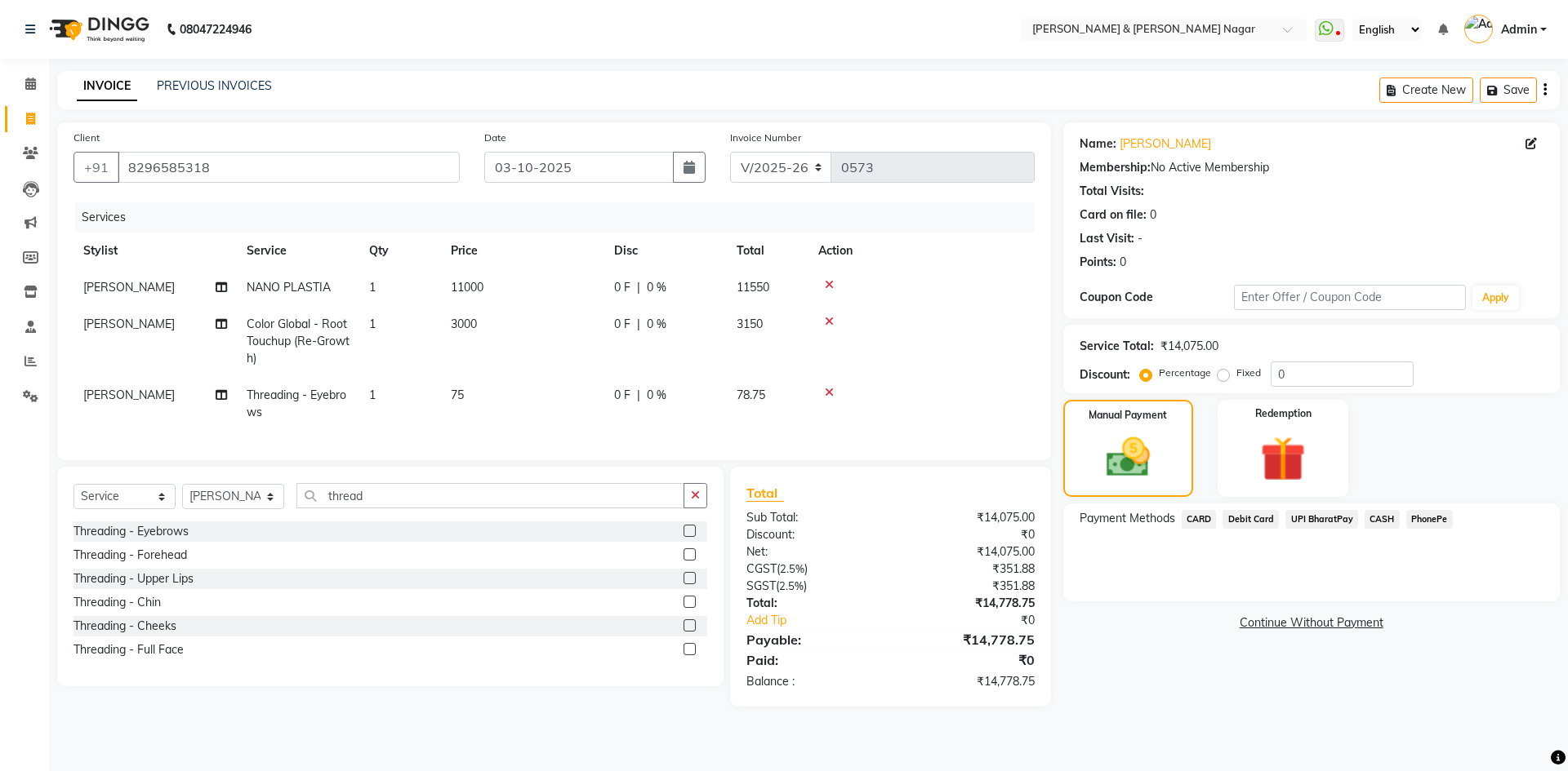
click at [1236, 376] on label "Fixed" at bounding box center [1248, 373] width 24 height 14
click at [1221, 376] on input "Fixed" at bounding box center [1226, 373] width 12 height 12
radio input "true"
click at [1287, 373] on input "0" at bounding box center [1342, 374] width 143 height 25
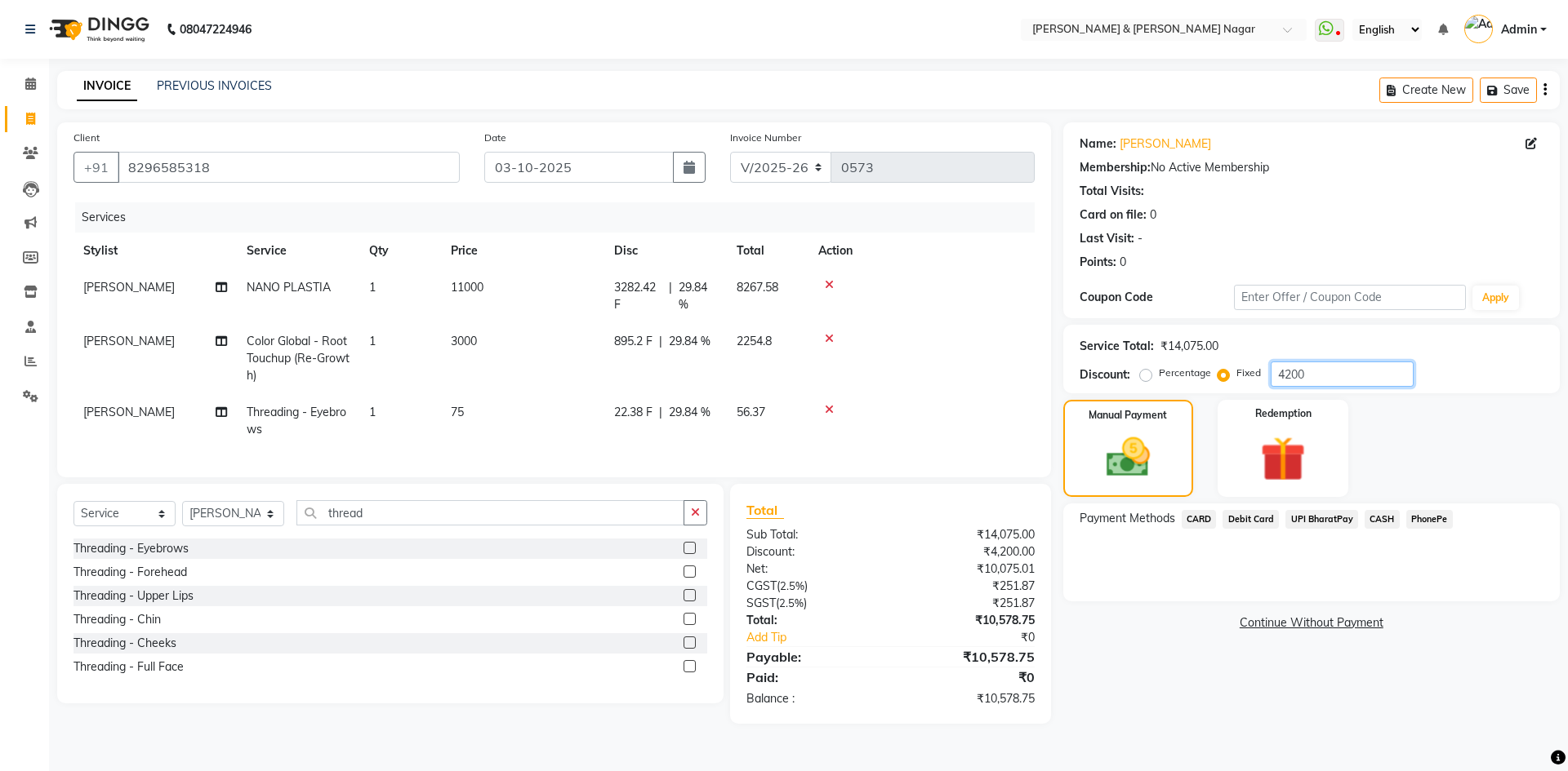
type input "4200"
click at [1190, 721] on div "Name: [PERSON_NAME] Membership: No Active Membership Total Visits: Card on file…" at bounding box center [1317, 423] width 509 height 602
click at [1423, 515] on span "PhonePe" at bounding box center [1430, 519] width 47 height 19
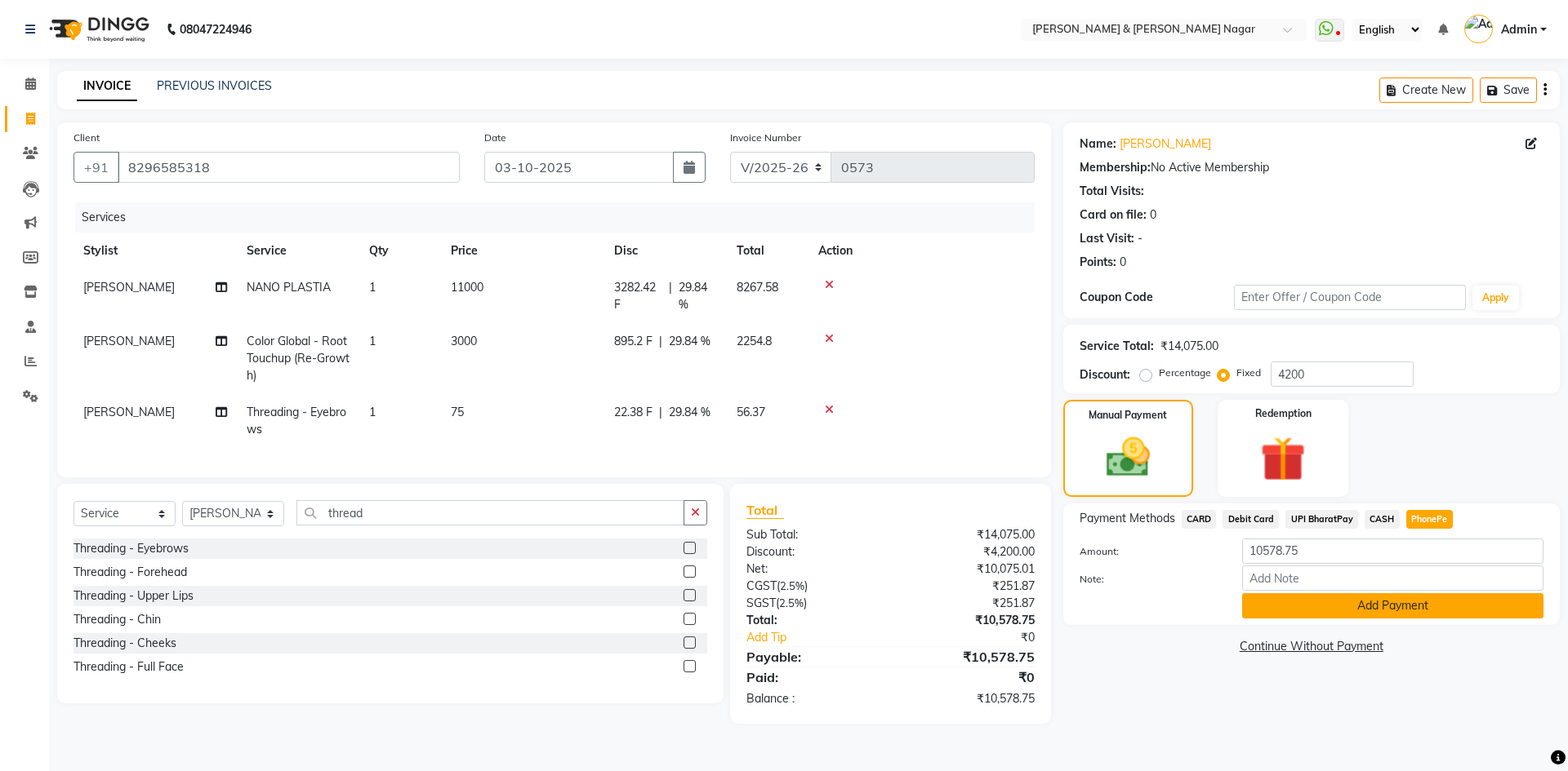
click at [1399, 607] on button "Add Payment" at bounding box center [1393, 606] width 301 height 25
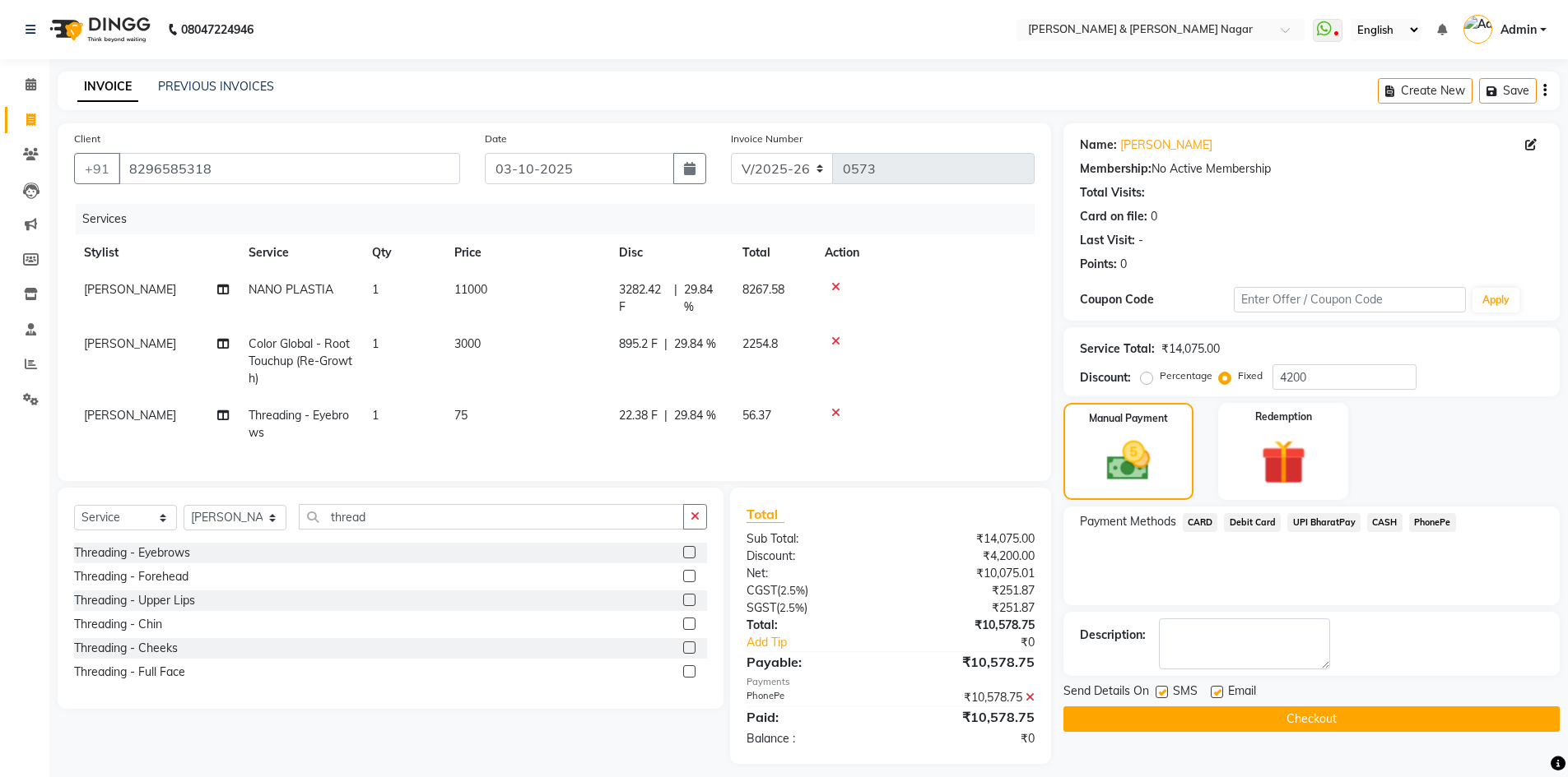
click at [1206, 719] on button "Checkout" at bounding box center [1311, 720] width 497 height 25
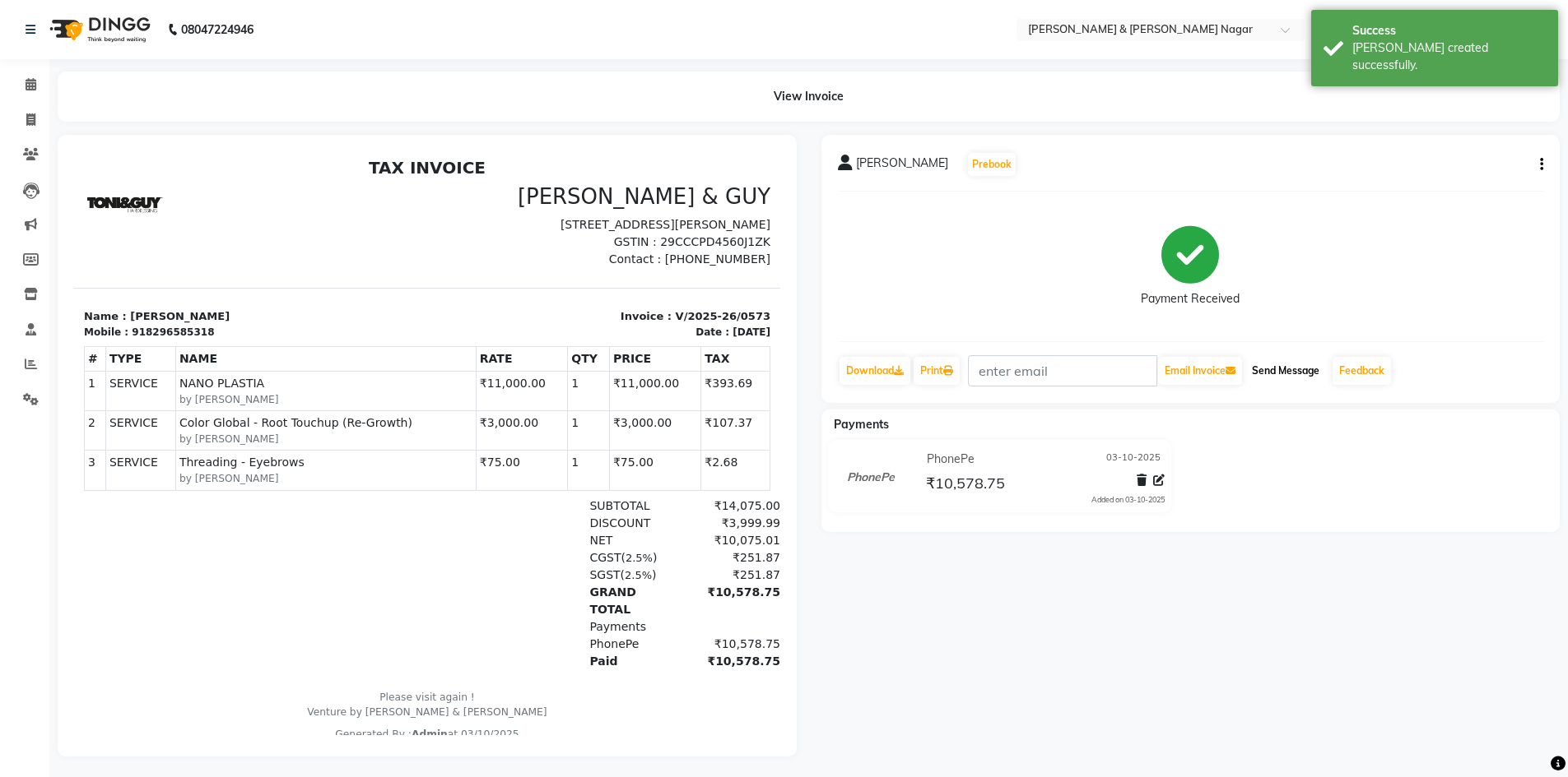
click at [1296, 366] on button "Send Message" at bounding box center [1285, 370] width 81 height 28
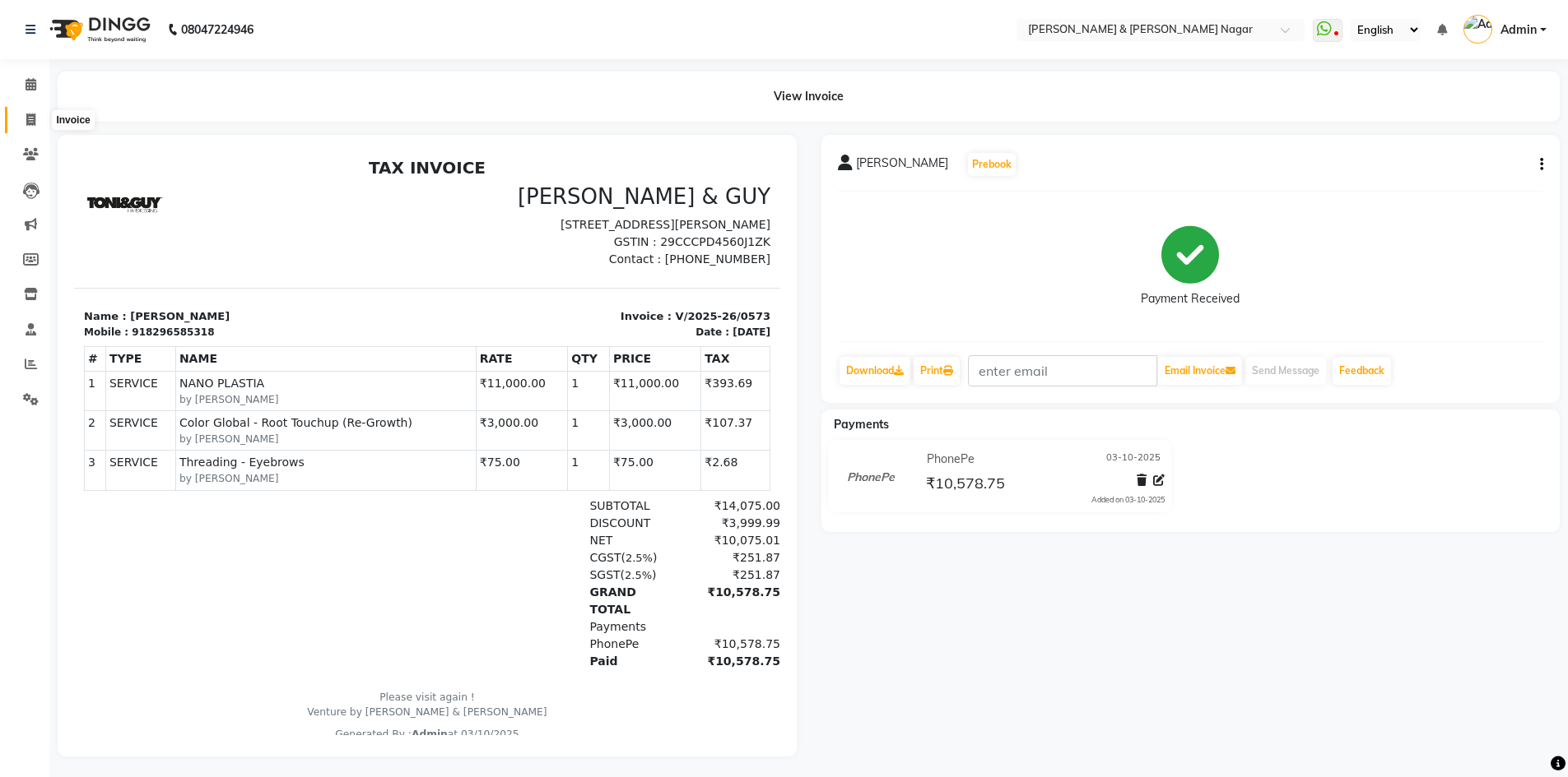
click at [26, 119] on icon at bounding box center [31, 120] width 9 height 13
select select "service"
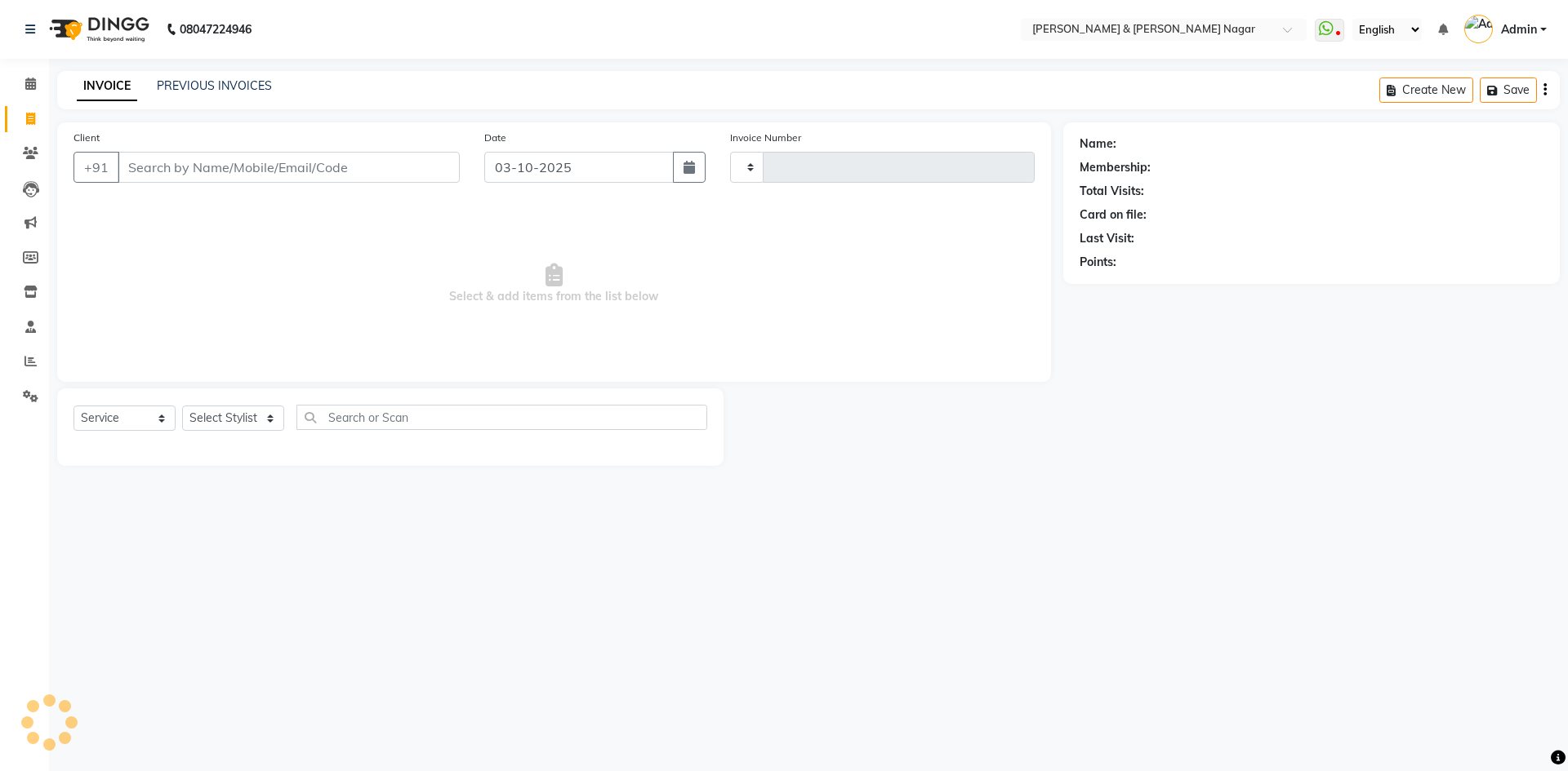
type input "0574"
select select "789"
select select "product"
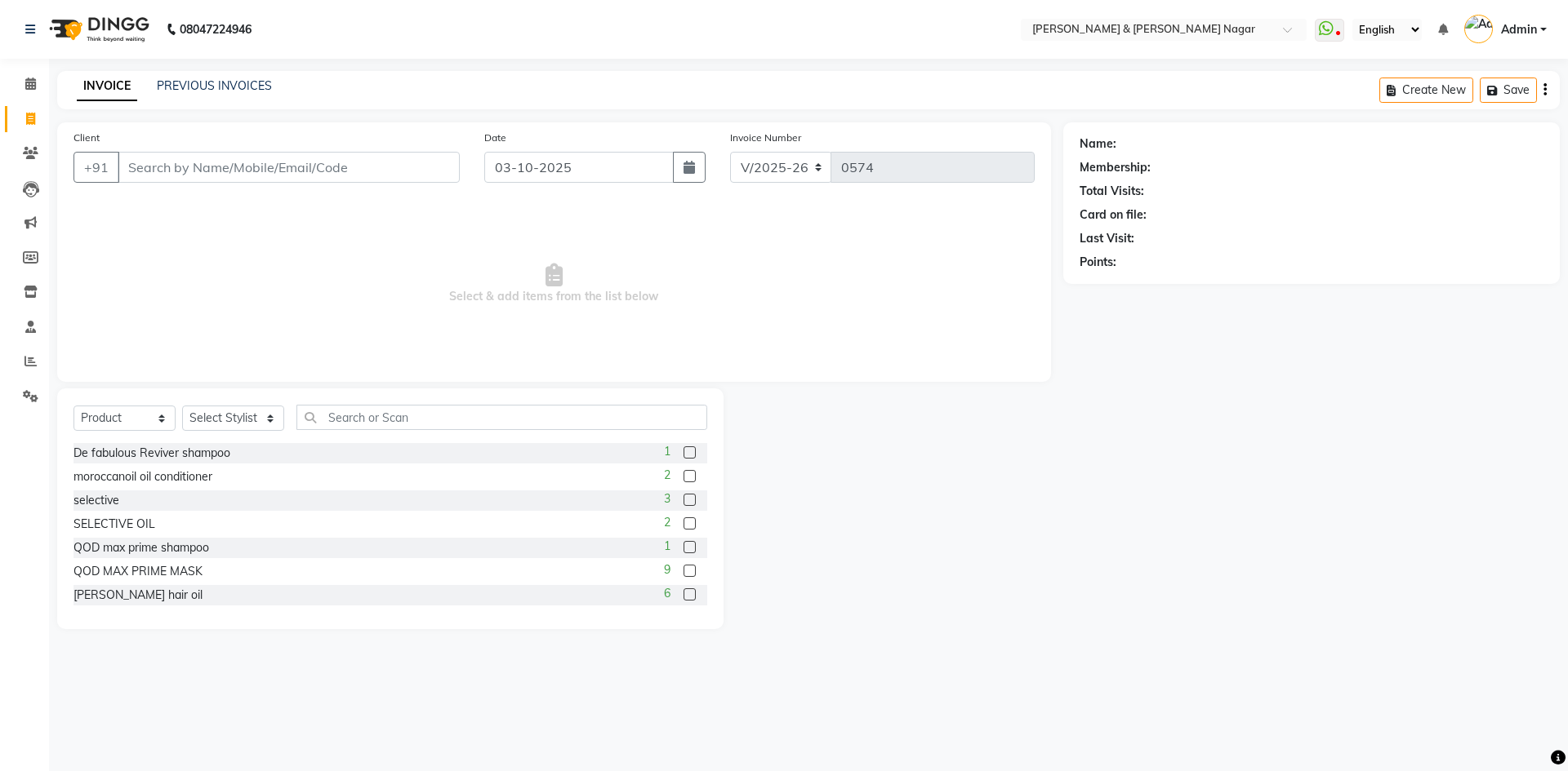
click at [381, 172] on input "Client" at bounding box center [289, 168] width 342 height 31
type input "9900620596"
click at [445, 170] on span "Add Client" at bounding box center [418, 168] width 65 height 16
select select "17"
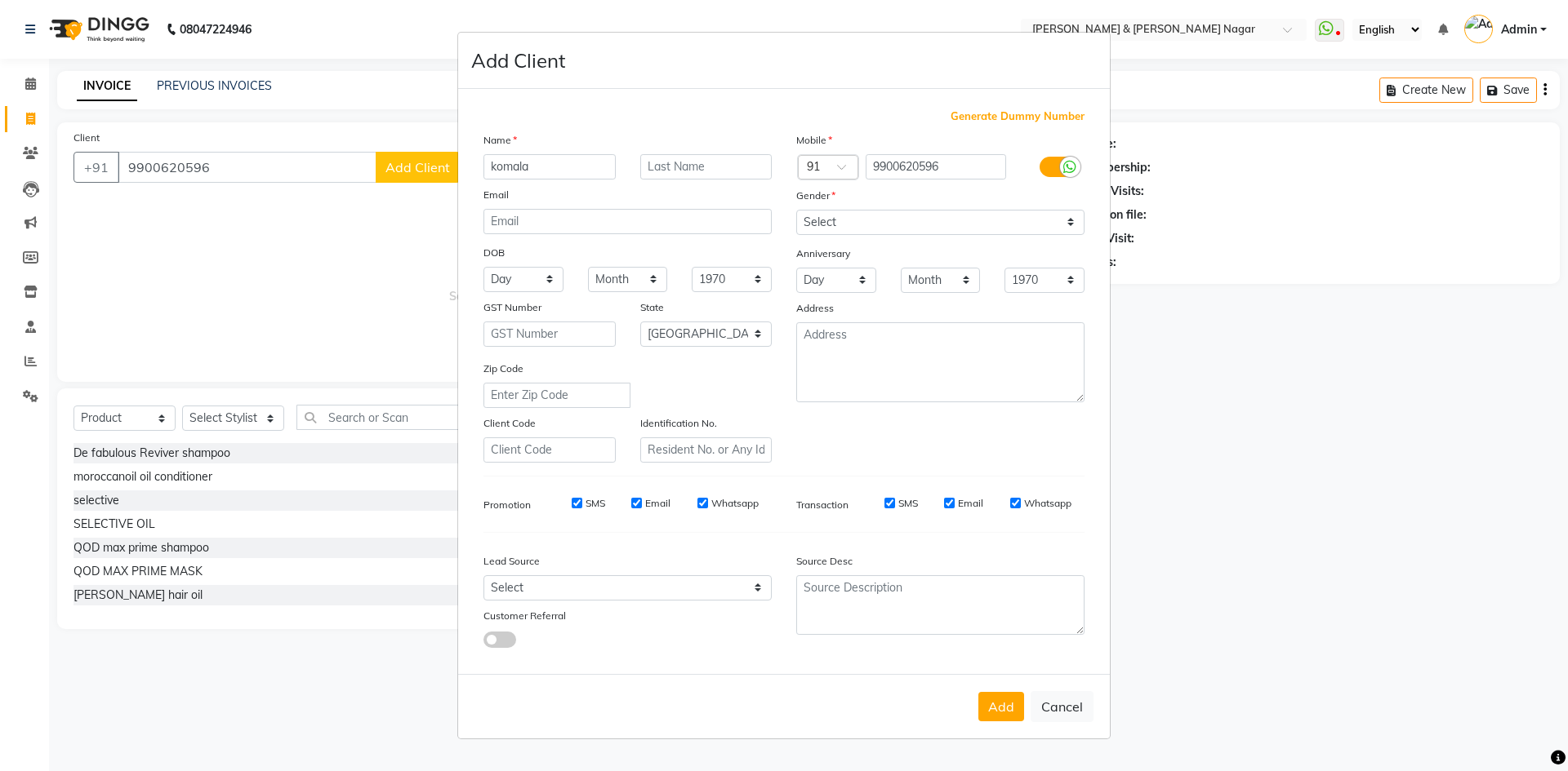
type input "komala"
click at [1071, 225] on select "Select [DEMOGRAPHIC_DATA] [DEMOGRAPHIC_DATA] Other Prefer Not To Say" at bounding box center [941, 222] width 288 height 25
select select "[DEMOGRAPHIC_DATA]"
click at [797, 210] on select "Select [DEMOGRAPHIC_DATA] [DEMOGRAPHIC_DATA] Other Prefer Not To Say" at bounding box center [941, 222] width 288 height 25
click at [999, 710] on button "Add" at bounding box center [1001, 707] width 46 height 30
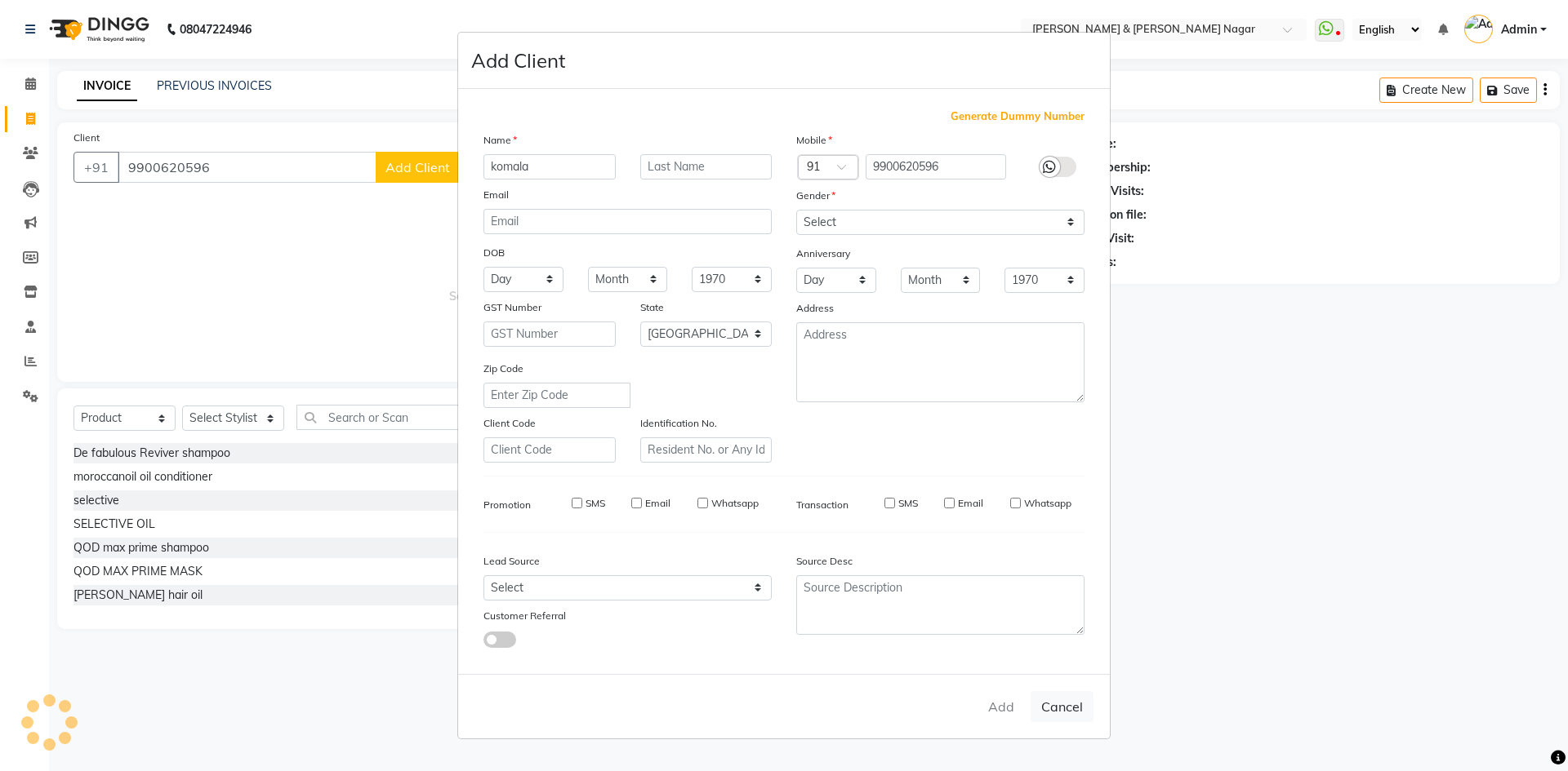
select select
select select "null"
select select
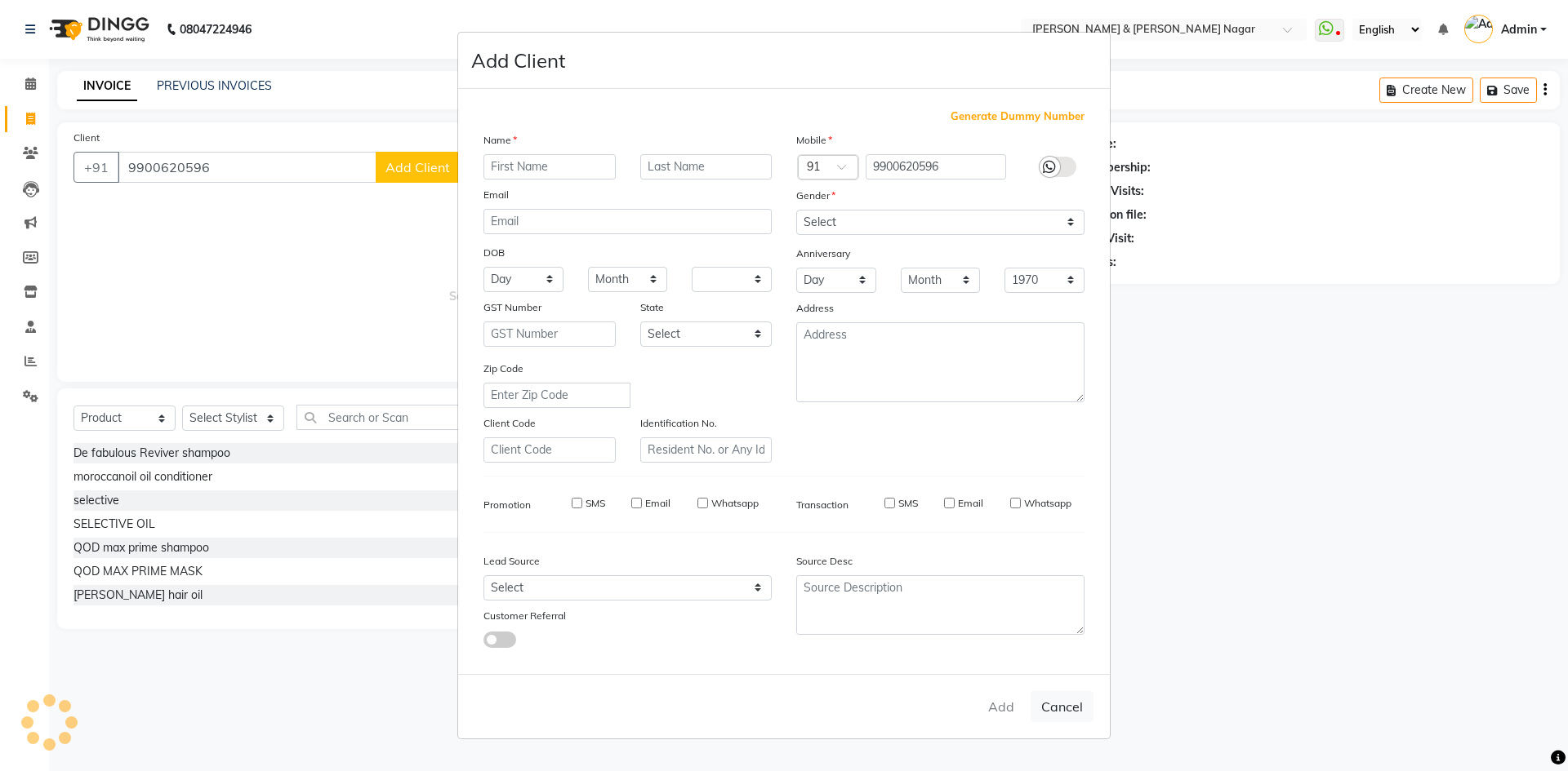
select select
checkbox input "false"
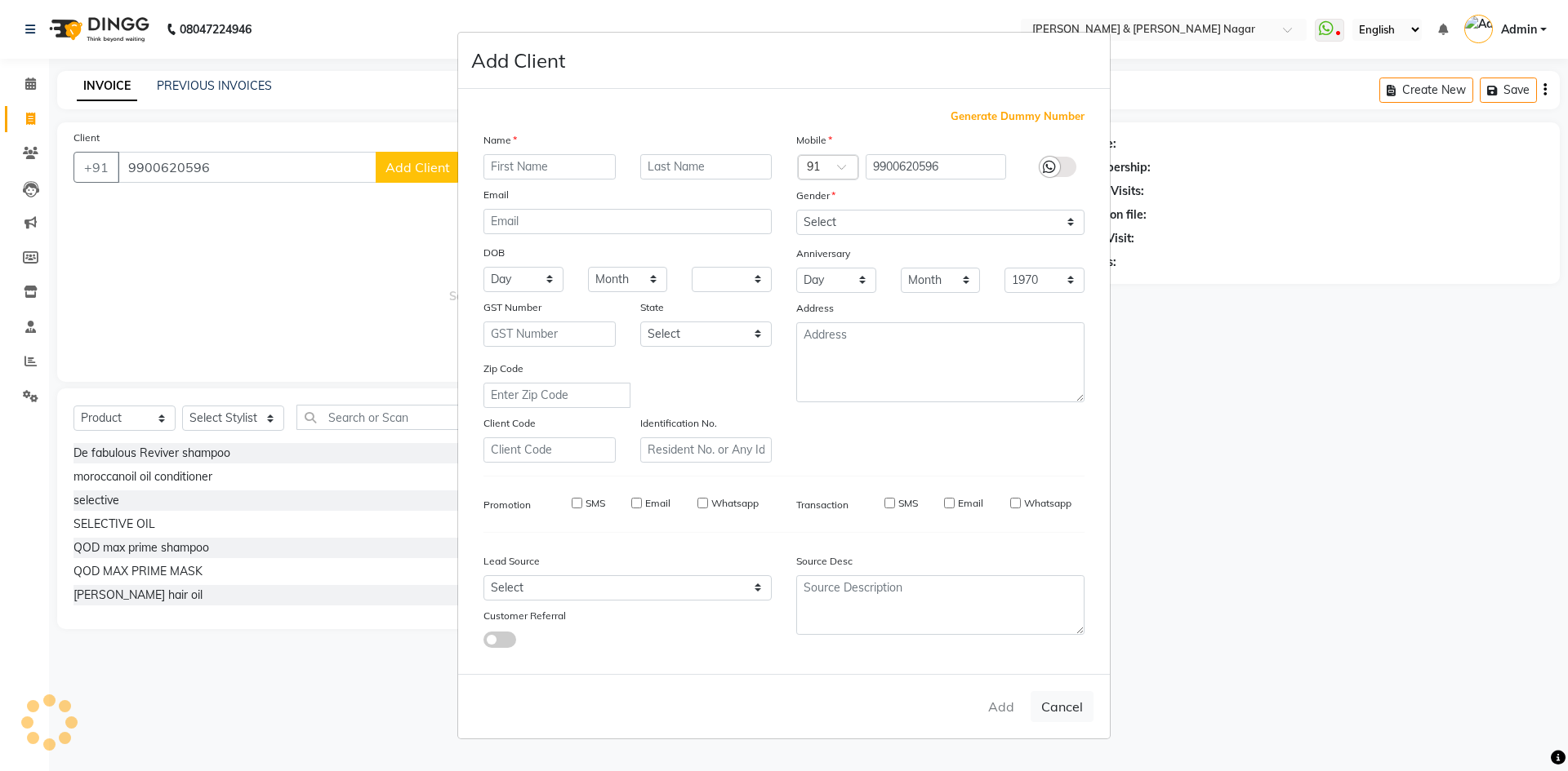
checkbox input "false"
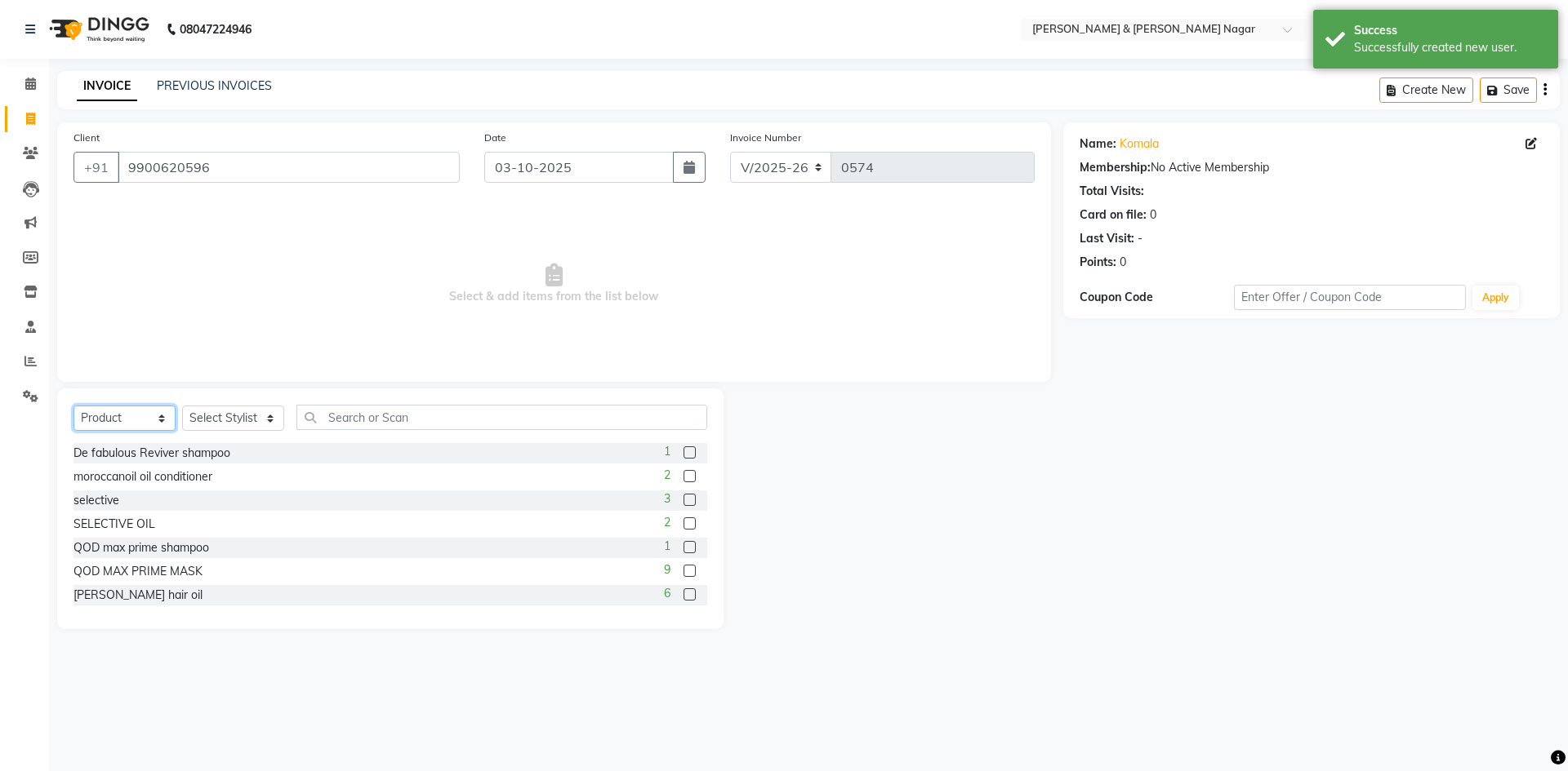
click at [161, 422] on select "Select Service Product Membership Package Voucher Prepaid Gift Card" at bounding box center [124, 418] width 102 height 25
select select "service"
click at [74, 405] on select "Select Service Product Membership Package Voucher Prepaid Gift Card" at bounding box center [124, 418] width 102 height 25
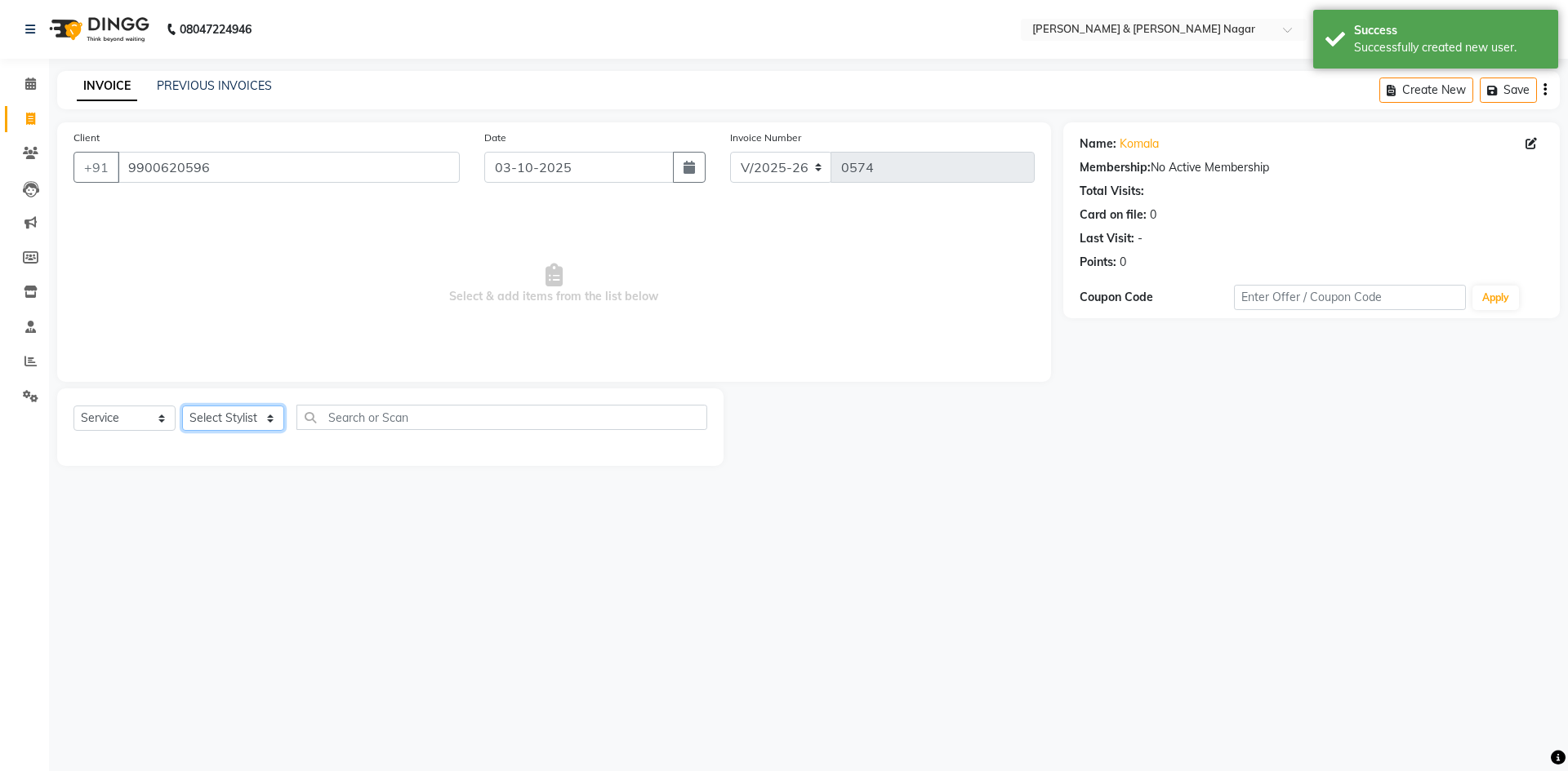
click at [270, 420] on select "Select Stylist ANIKASH [PERSON_NAME] Manager [PERSON_NAME] [PERSON_NAME]" at bounding box center [232, 418] width 102 height 25
select select "55200"
click at [182, 405] on select "Select Stylist ANIKASH [PERSON_NAME] Manager [PERSON_NAME] [PERSON_NAME]" at bounding box center [232, 418] width 102 height 25
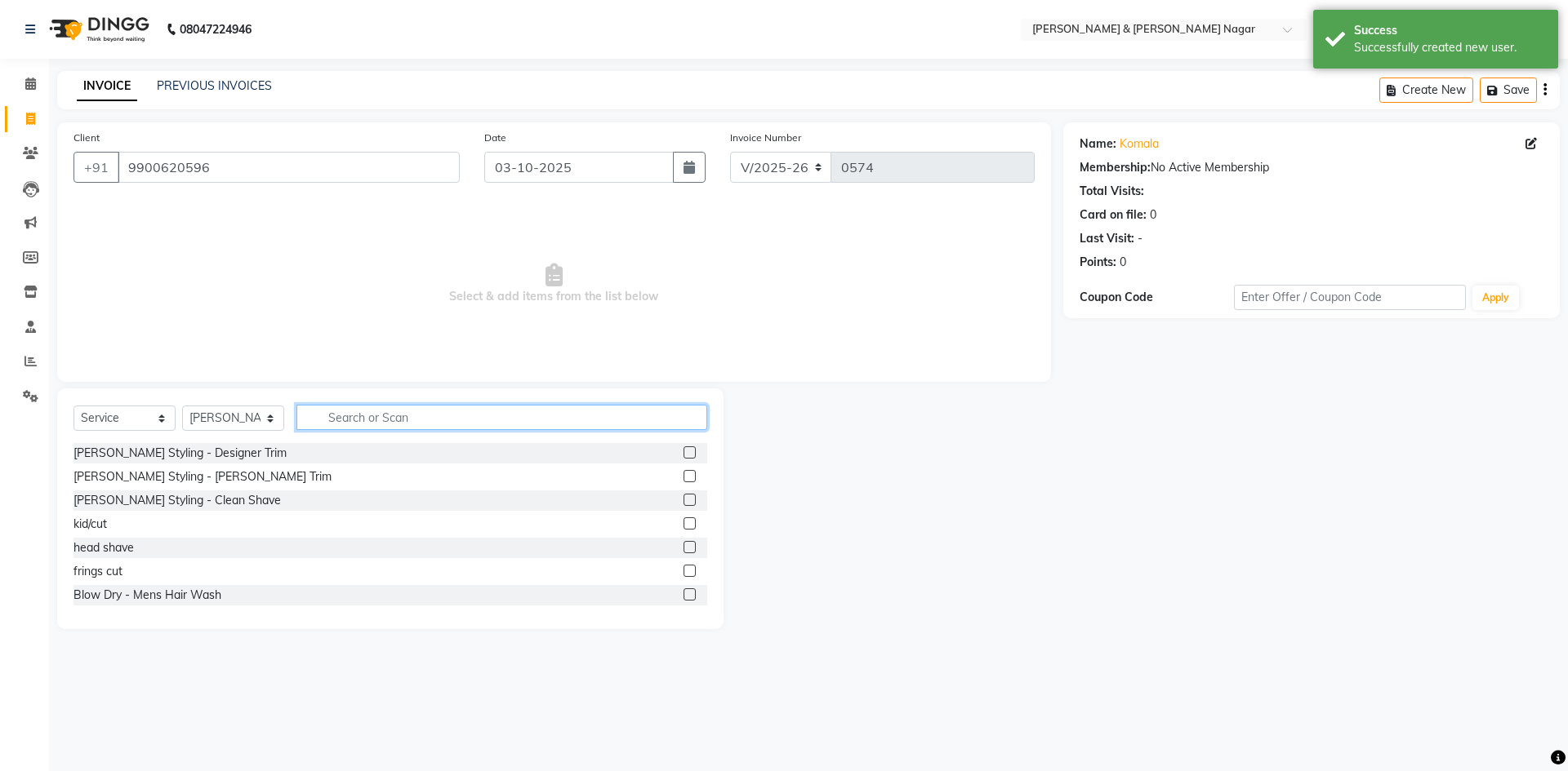
click at [448, 422] on input "text" at bounding box center [502, 418] width 411 height 25
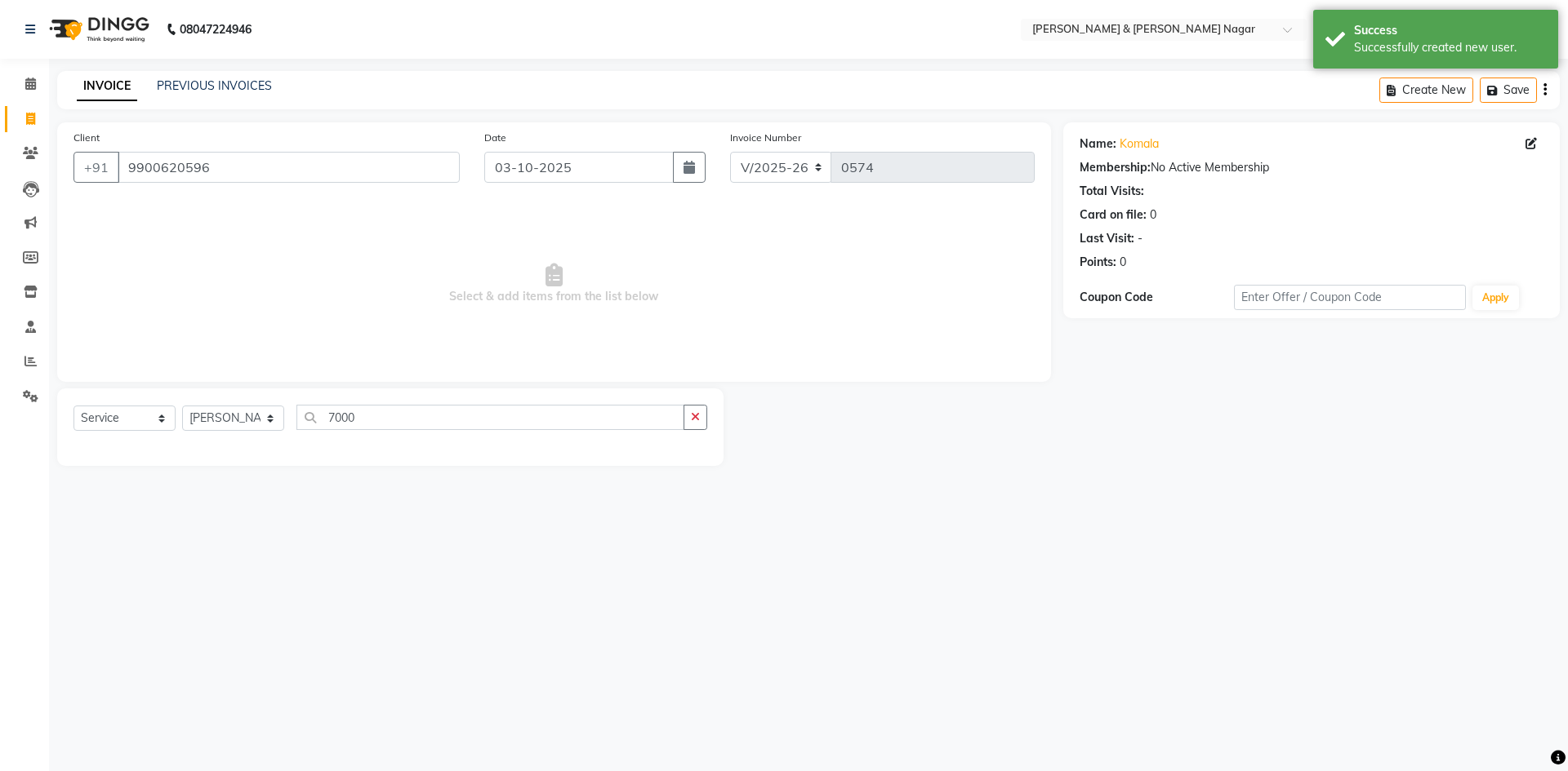
click at [824, 568] on div "08047224946 Select Location × [PERSON_NAME] & [PERSON_NAME] Nagar WhatsApp Stat…" at bounding box center [784, 386] width 1568 height 771
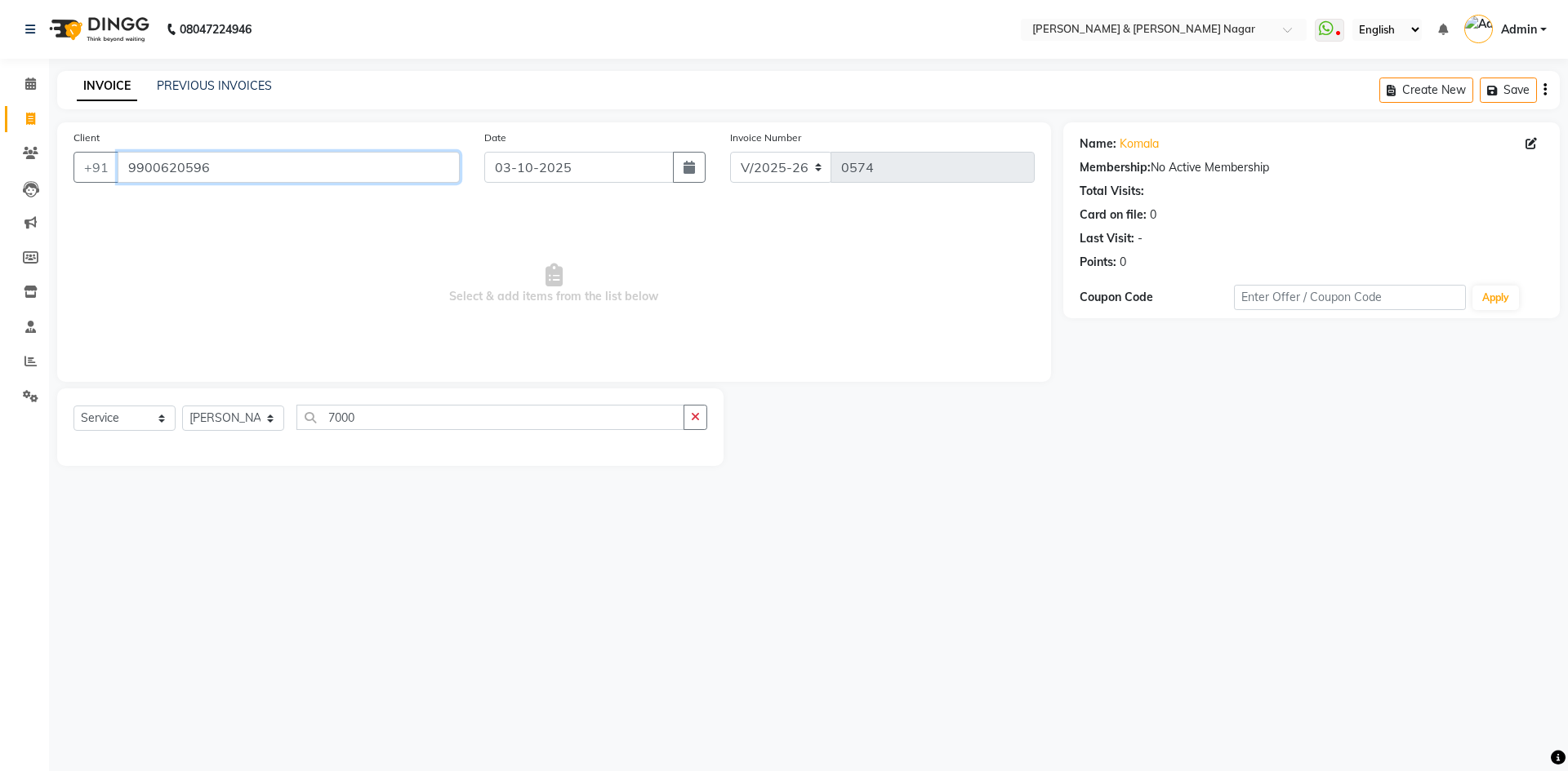
click at [249, 170] on input "9900620596" at bounding box center [289, 168] width 342 height 31
click at [379, 417] on input "7000" at bounding box center [490, 418] width 388 height 25
type input "7"
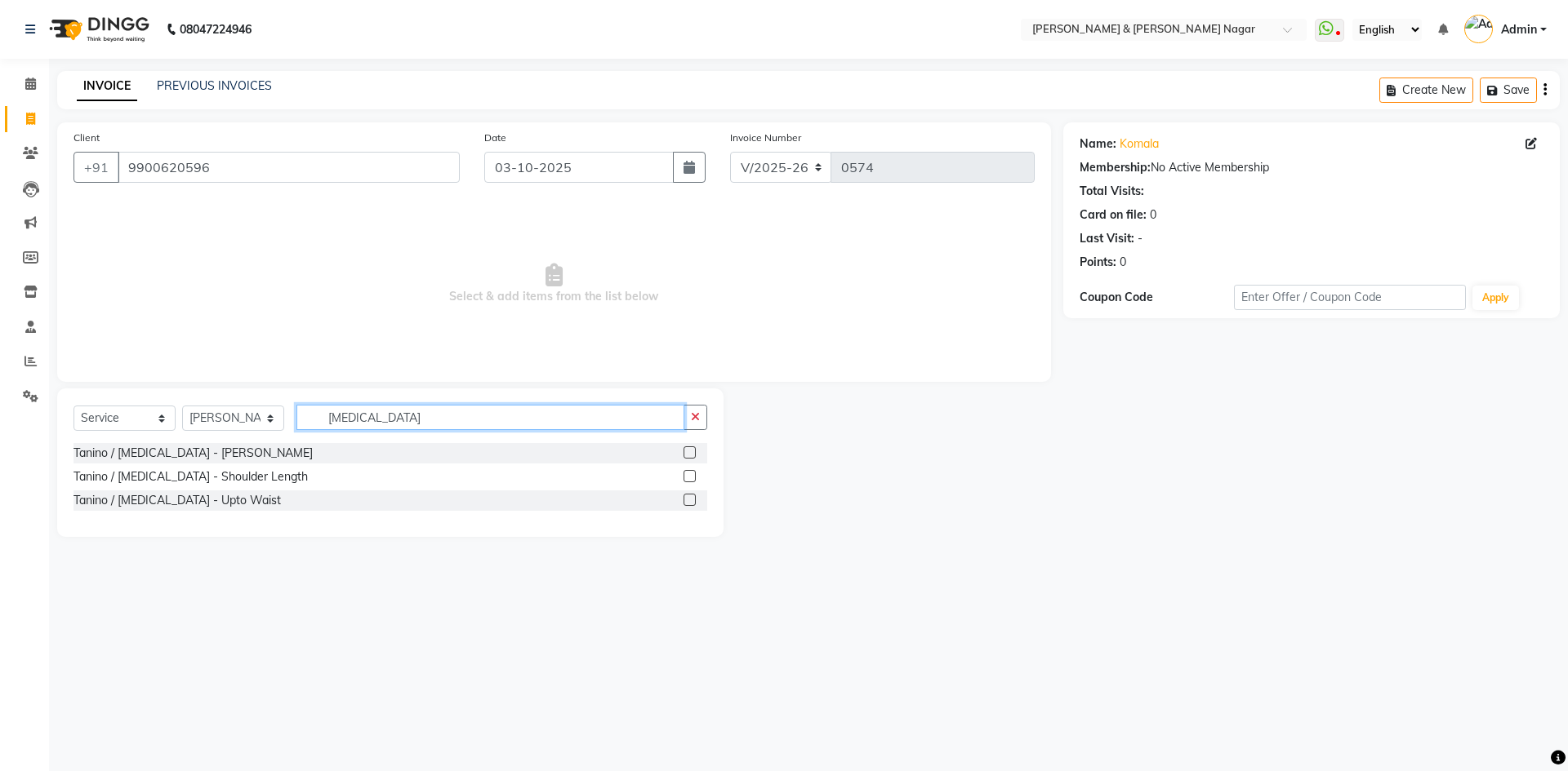
type input "[MEDICAL_DATA]"
click at [690, 474] on label at bounding box center [690, 476] width 13 height 13
click at [690, 474] on input "checkbox" at bounding box center [689, 477] width 11 height 11
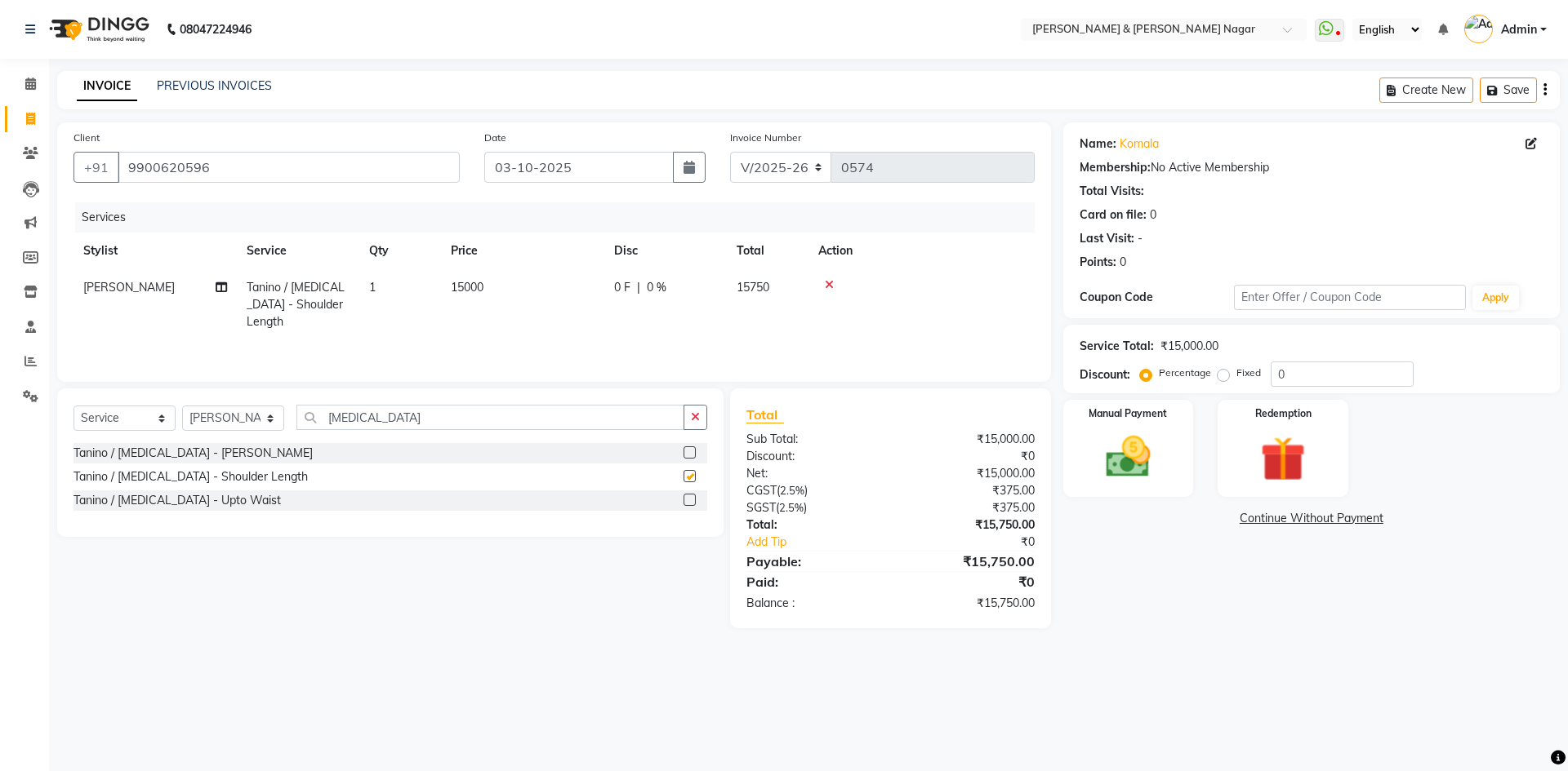
checkbox input "false"
click at [464, 286] on span "15000" at bounding box center [467, 287] width 32 height 14
select select "55200"
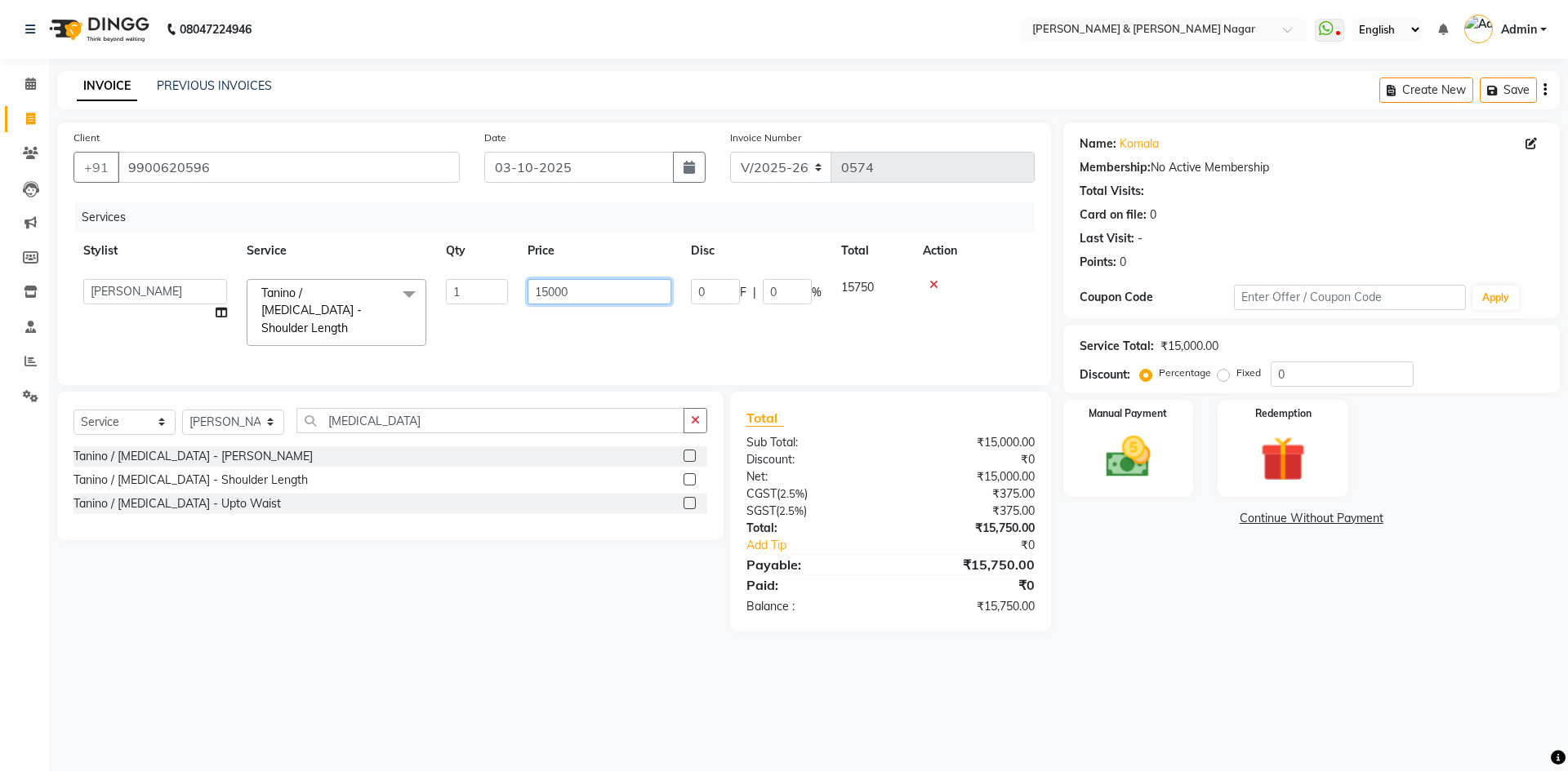
click at [548, 292] on input "15000" at bounding box center [599, 292] width 144 height 25
type input "7000"
click at [569, 325] on div "Services Stylist Service Qty Price Disc Total Action ANIKASH [PERSON_NAME] Dev …" at bounding box center [554, 286] width 962 height 167
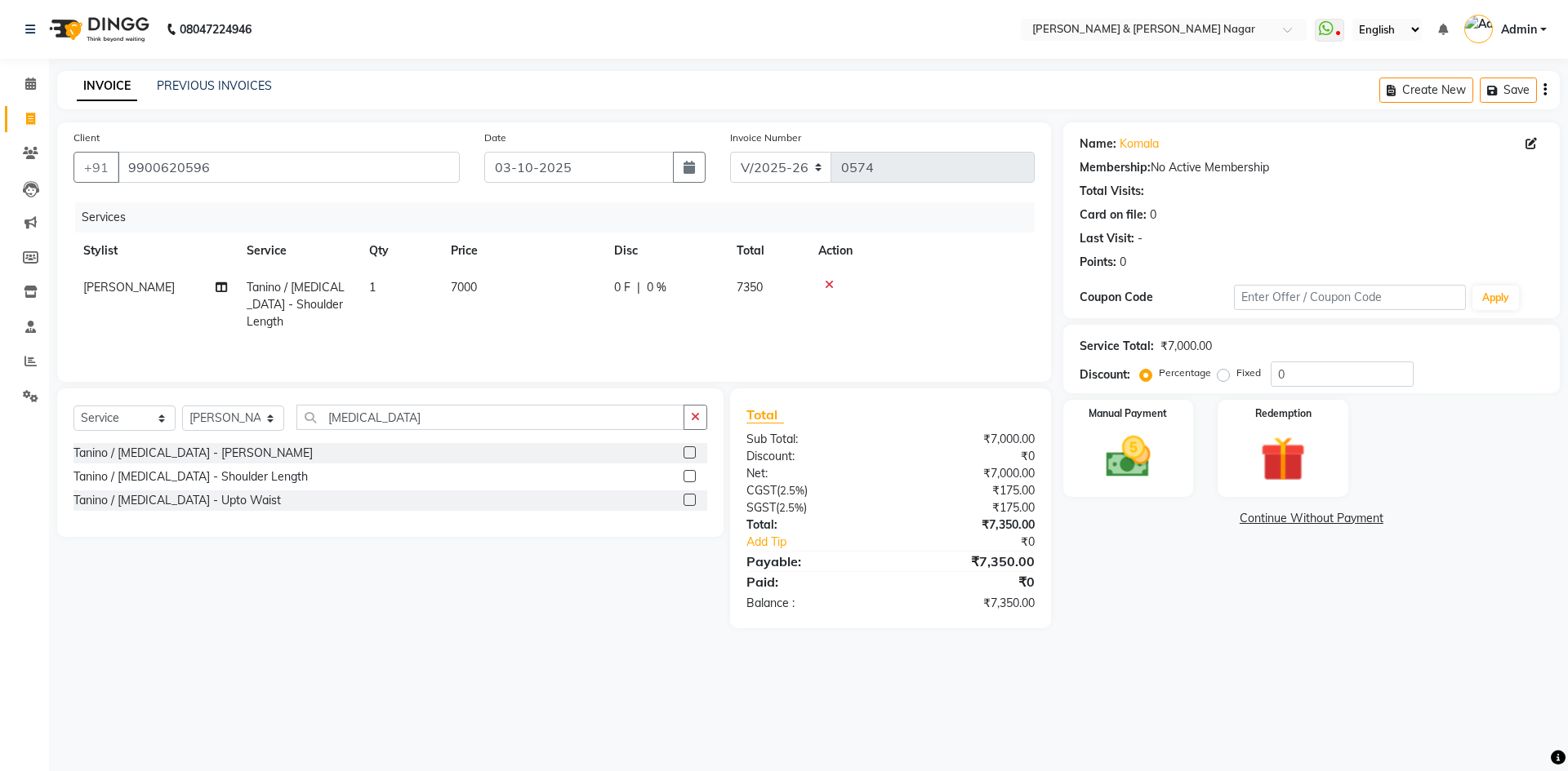
drag, startPoint x: 1223, startPoint y: 376, endPoint x: 1256, endPoint y: 379, distance: 33.1
click at [1236, 376] on label "Fixed" at bounding box center [1248, 373] width 24 height 14
click at [1224, 376] on input "Fixed" at bounding box center [1226, 373] width 12 height 12
radio input "true"
click at [1286, 375] on input "0" at bounding box center [1342, 374] width 143 height 25
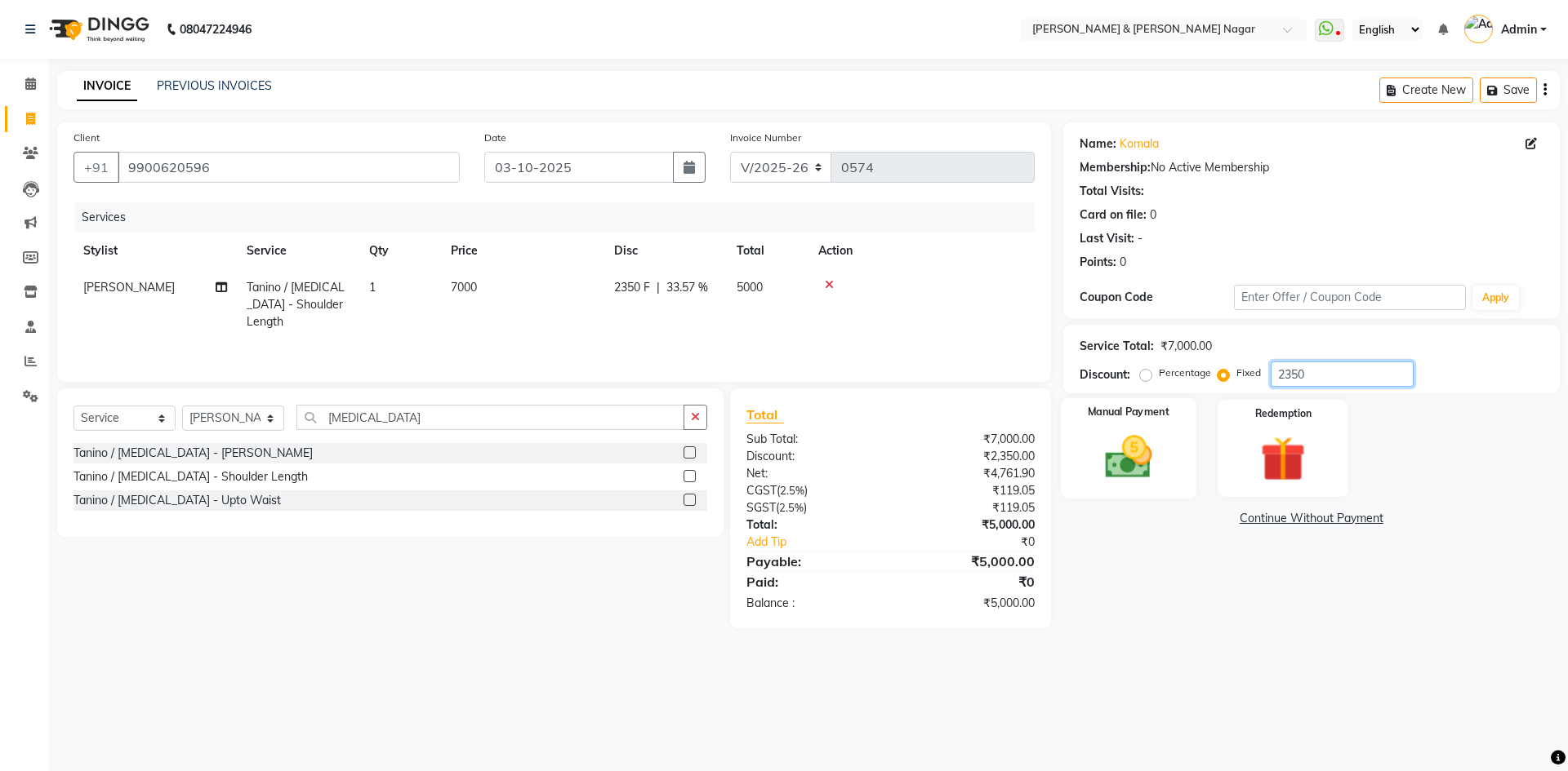
type input "2350"
click at [1129, 468] on img at bounding box center [1128, 458] width 76 height 54
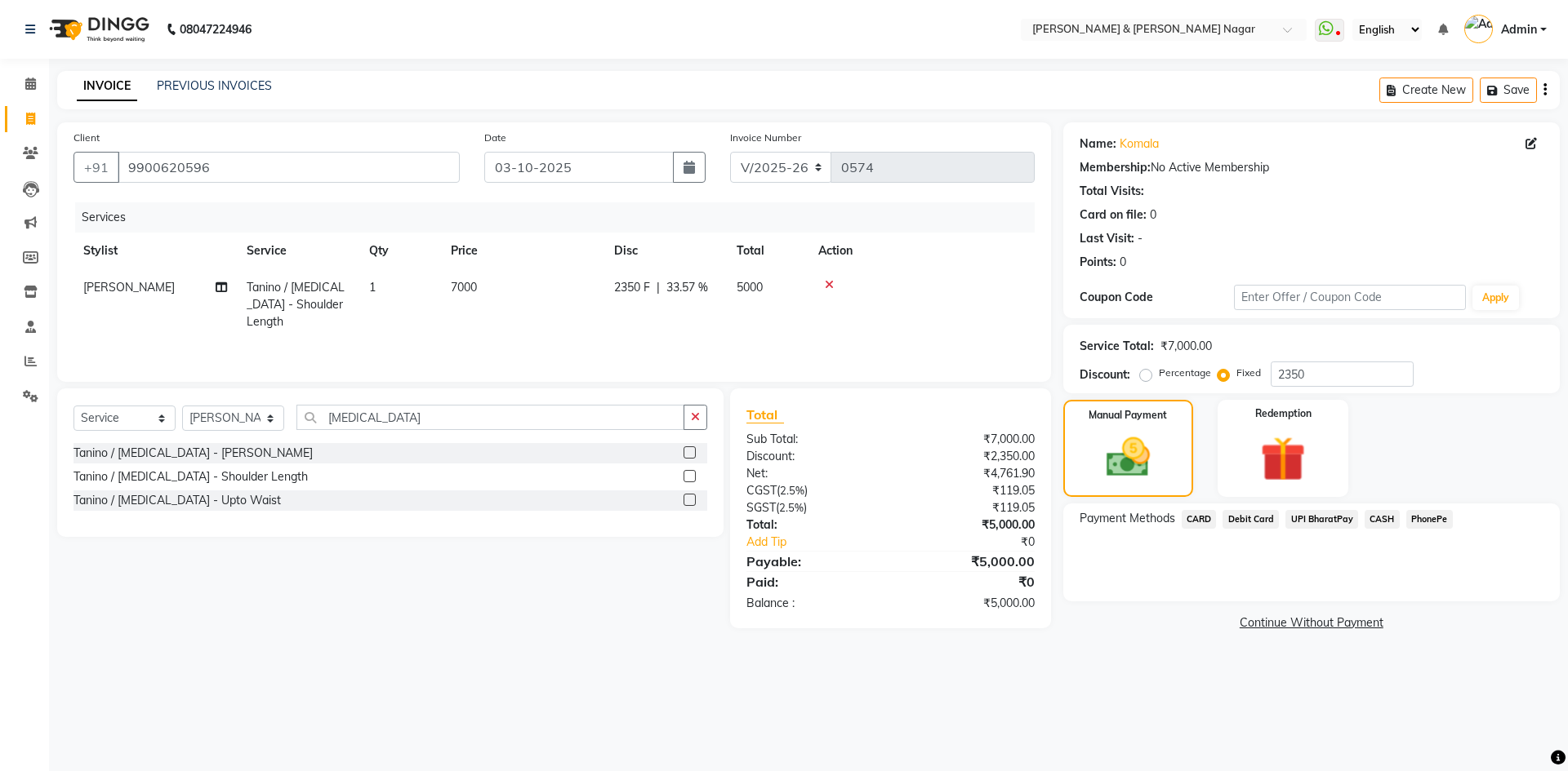
click at [1417, 515] on span "PhonePe" at bounding box center [1430, 519] width 47 height 19
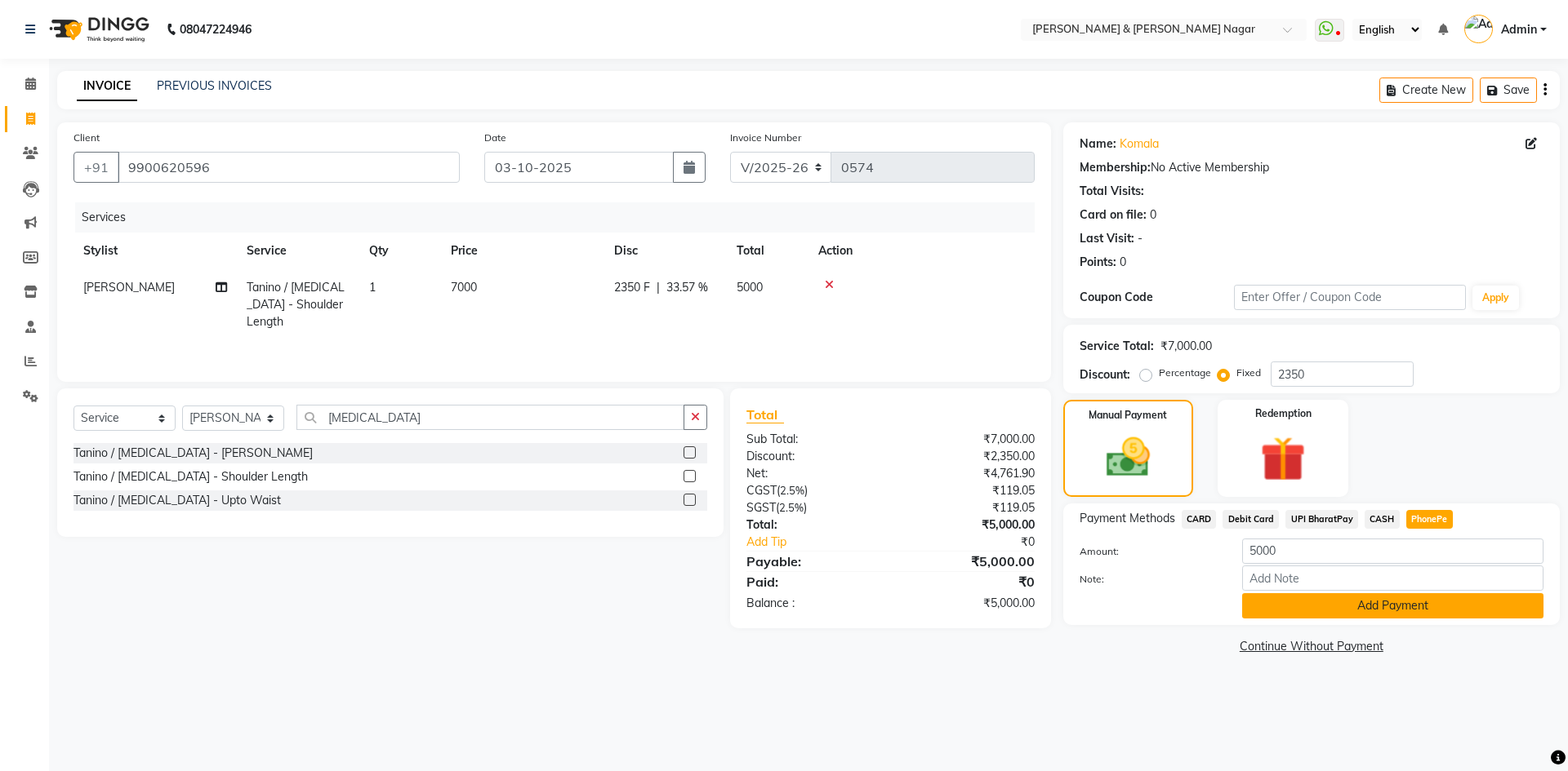
click at [1388, 601] on button "Add Payment" at bounding box center [1393, 606] width 301 height 25
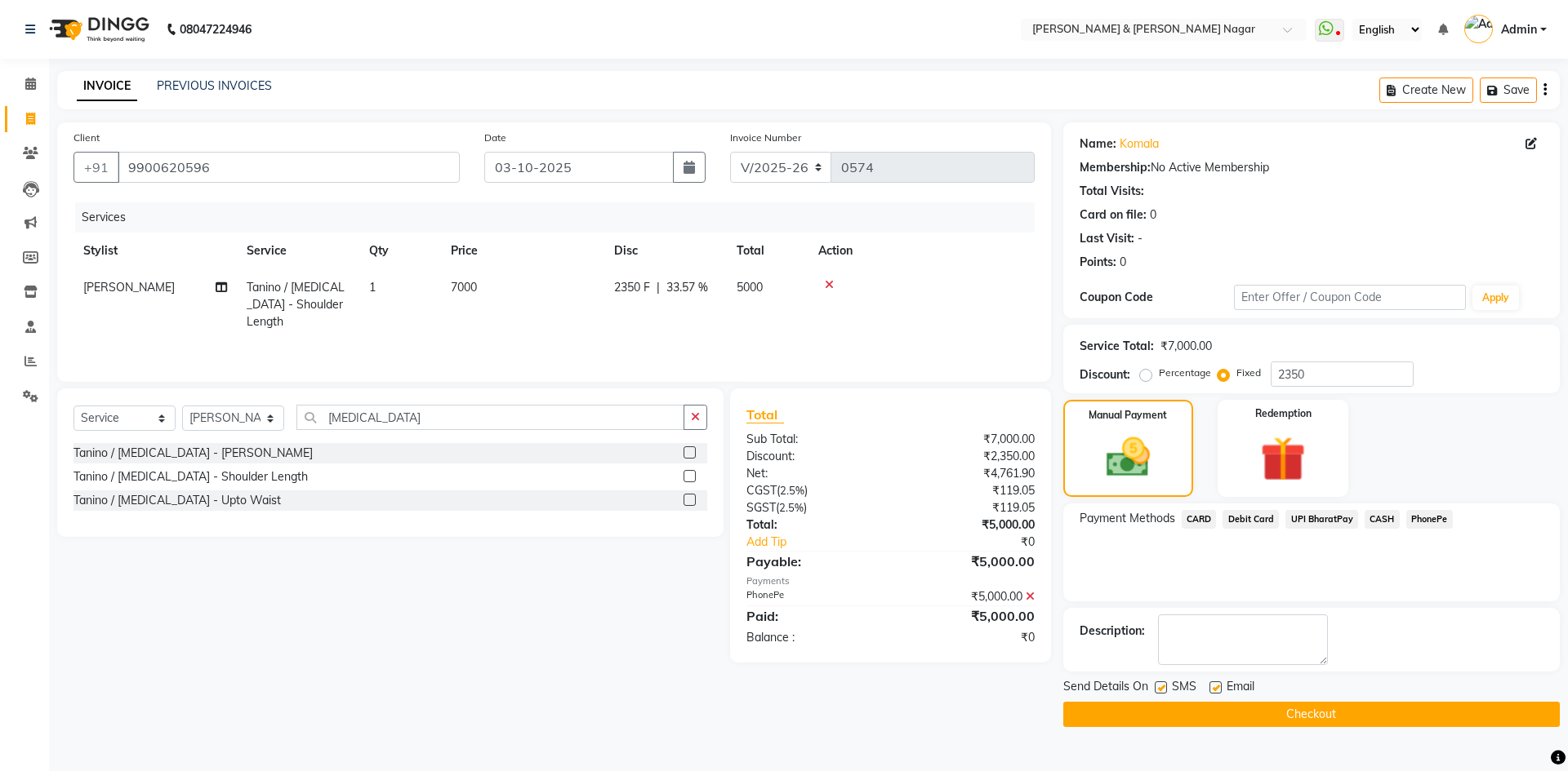
click at [1407, 714] on button "Checkout" at bounding box center [1311, 714] width 497 height 25
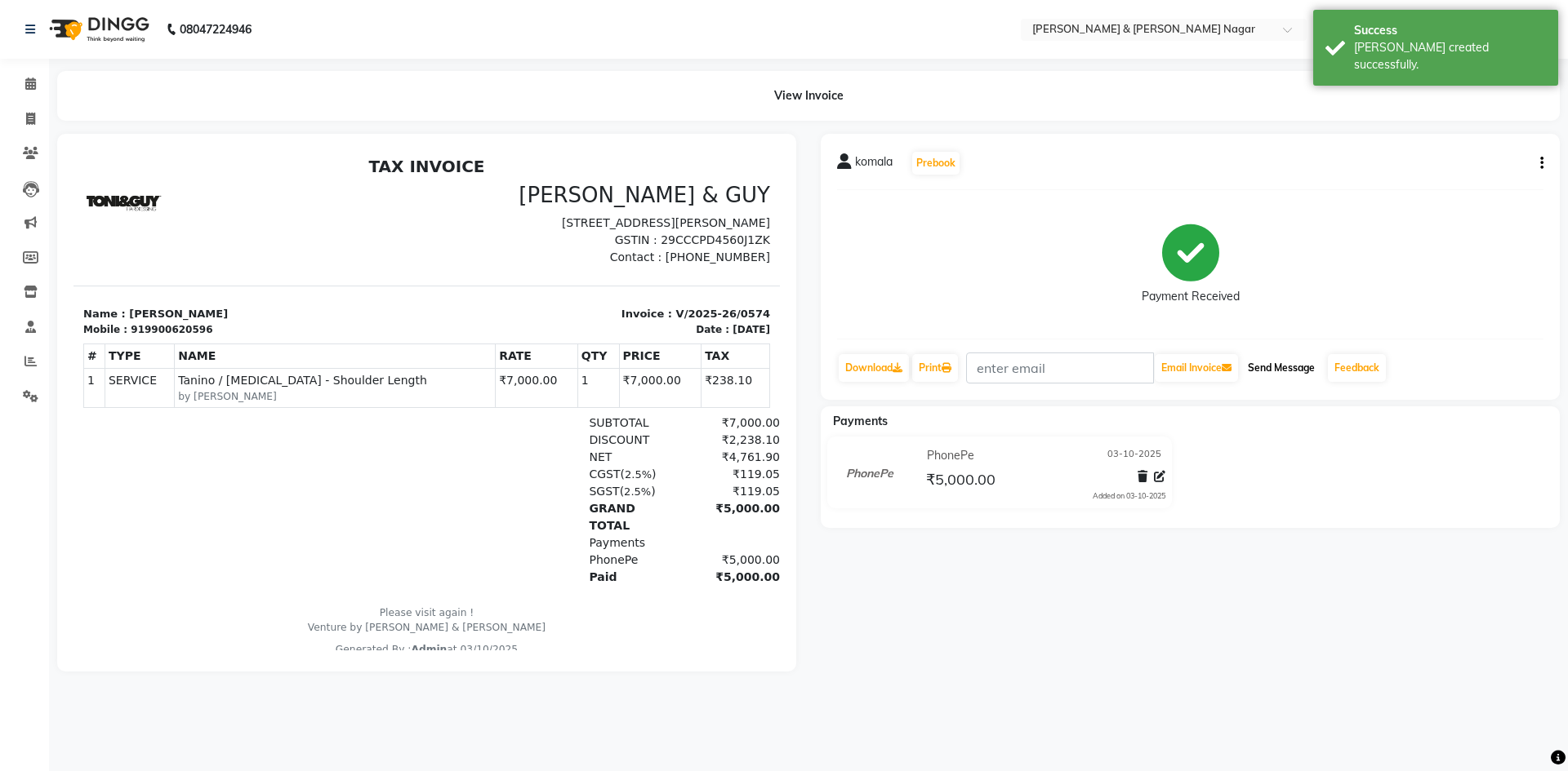
click at [1302, 367] on button "Send Message" at bounding box center [1281, 367] width 80 height 28
